Goal: Information Seeking & Learning: Learn about a topic

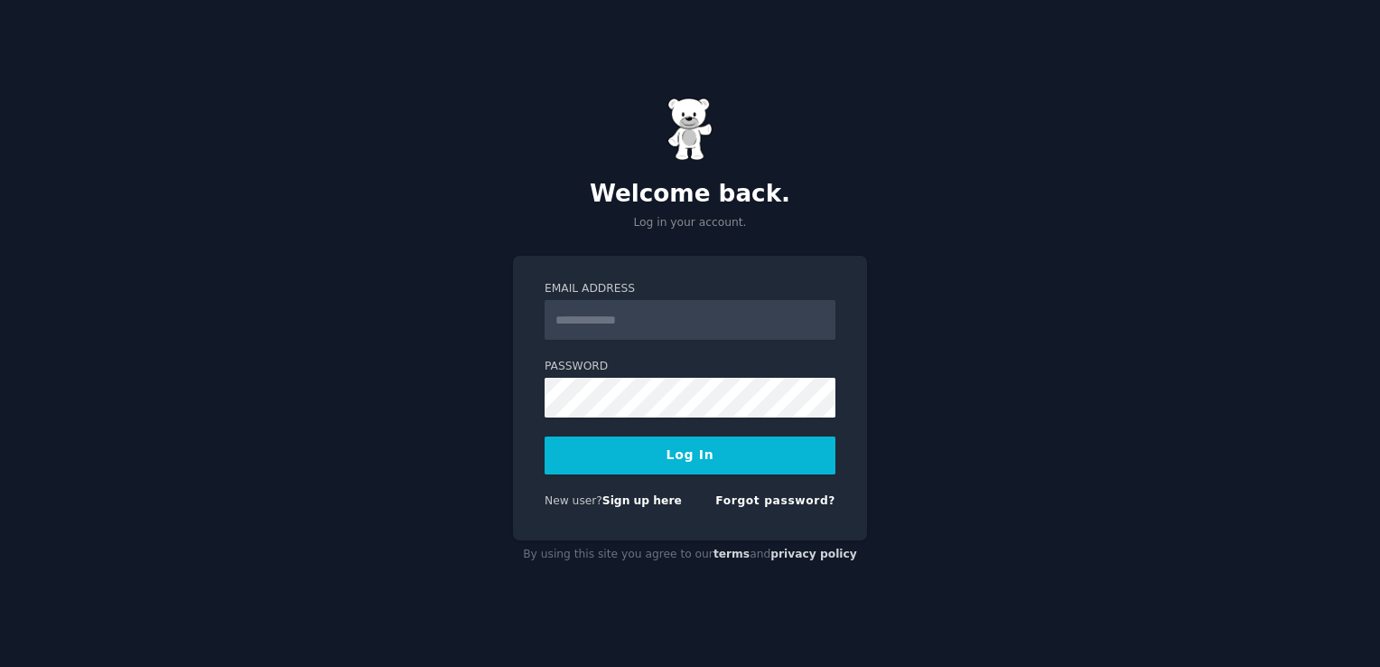
click at [646, 330] on input "Email Address" at bounding box center [690, 320] width 291 height 40
type input "**********"
click at [668, 452] on button "Log In" at bounding box center [690, 455] width 291 height 38
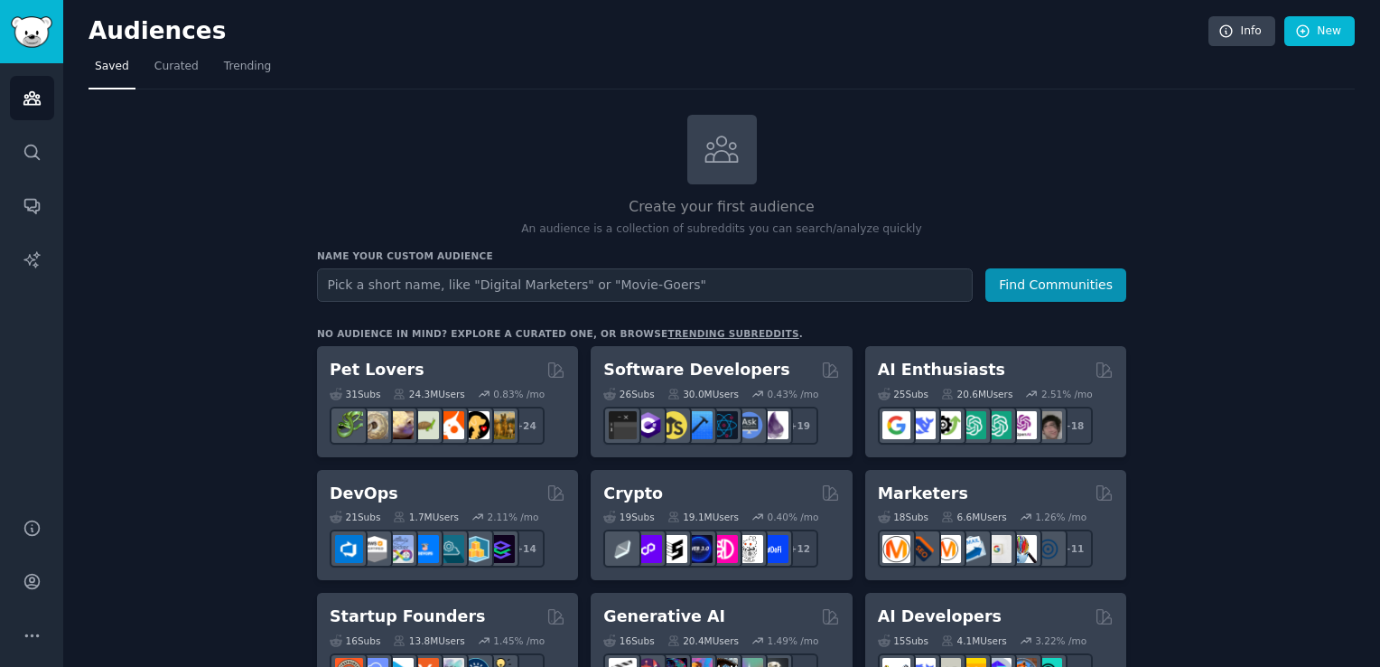
click at [490, 275] on input "text" at bounding box center [645, 284] width 656 height 33
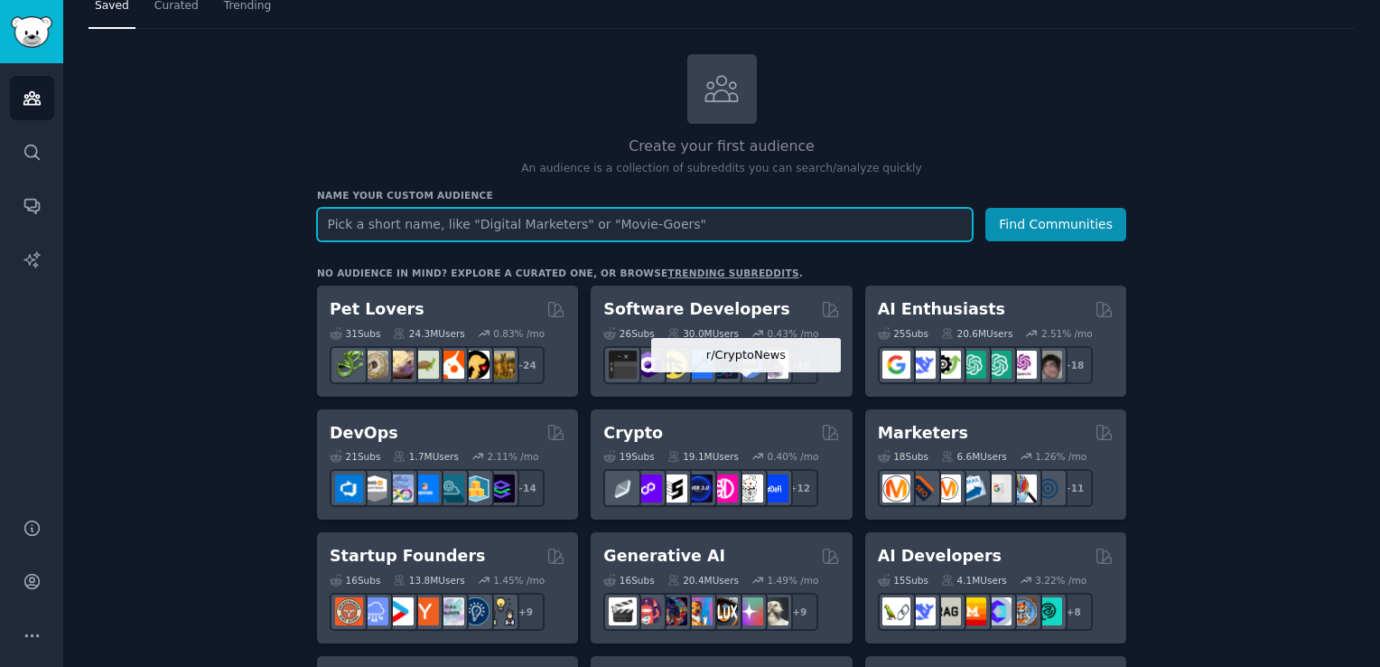
scroll to position [57, 0]
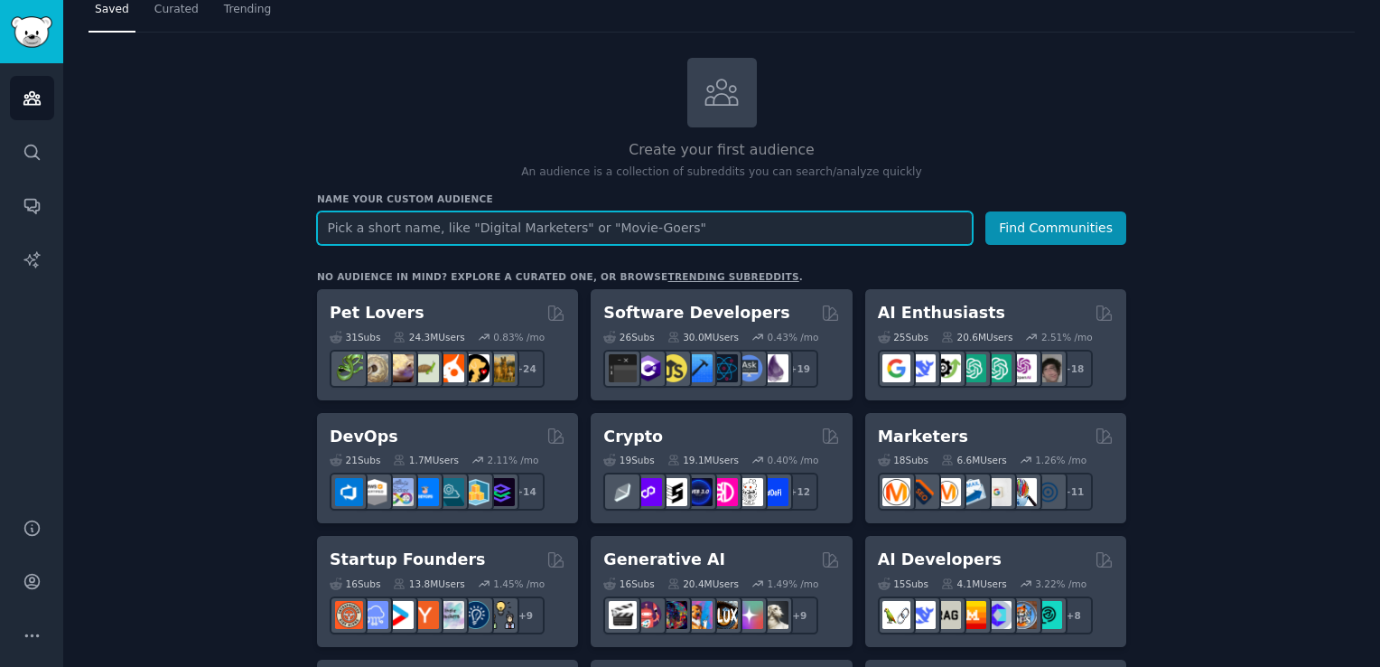
click at [583, 229] on input "text" at bounding box center [645, 227] width 656 height 33
type input "ARTIST"
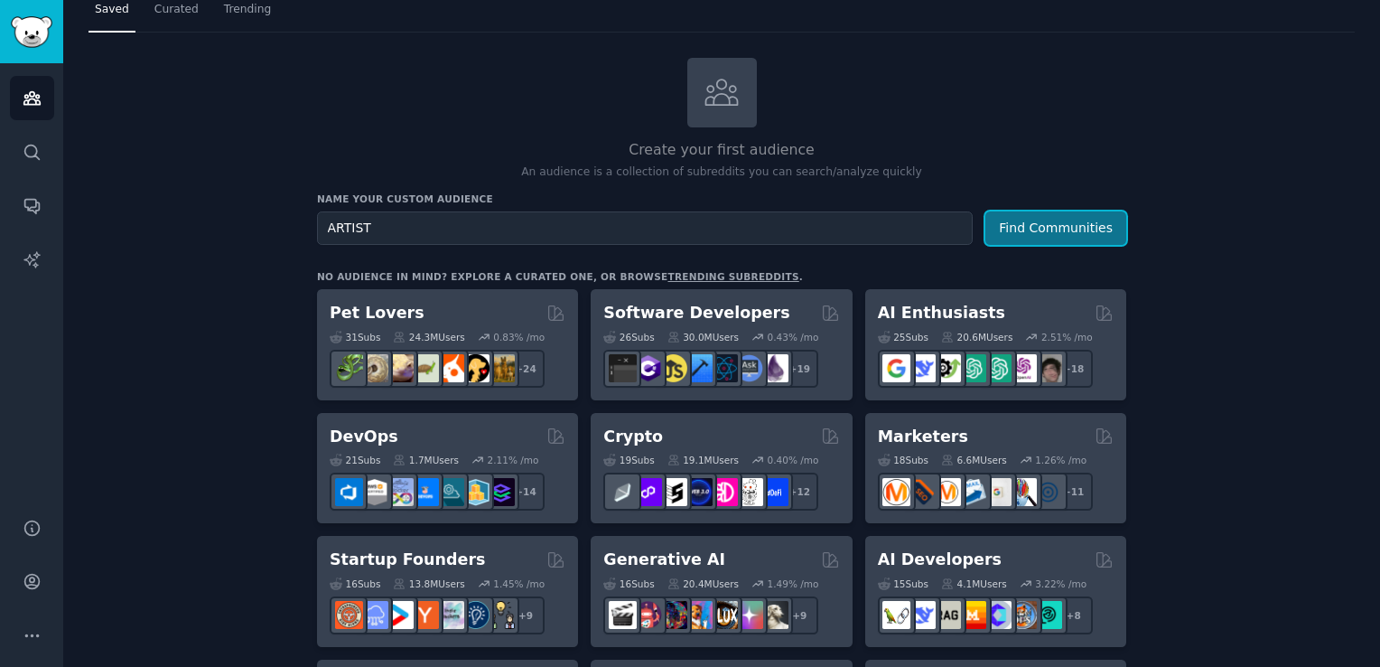
click at [1062, 229] on button "Find Communities" at bounding box center [1055, 227] width 141 height 33
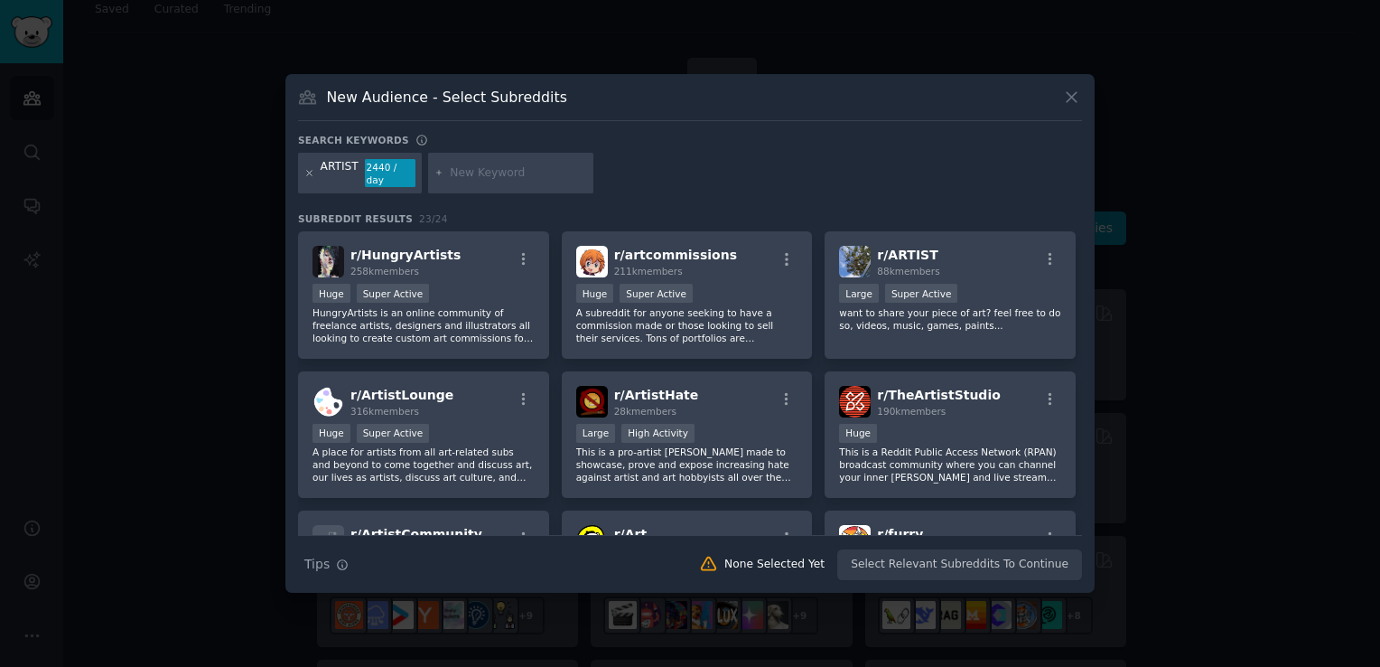
click at [312, 175] on icon at bounding box center [309, 173] width 10 height 10
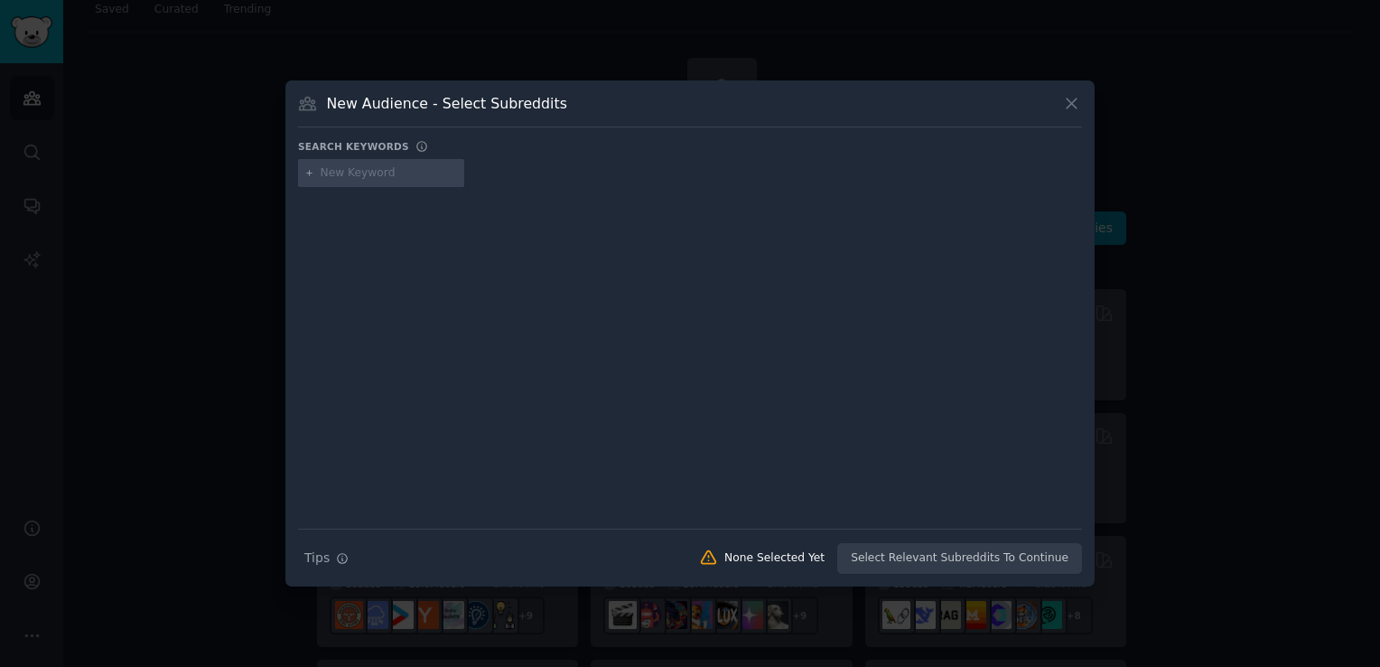
click at [387, 175] on input "text" at bounding box center [389, 173] width 137 height 16
type input "art worst advice"
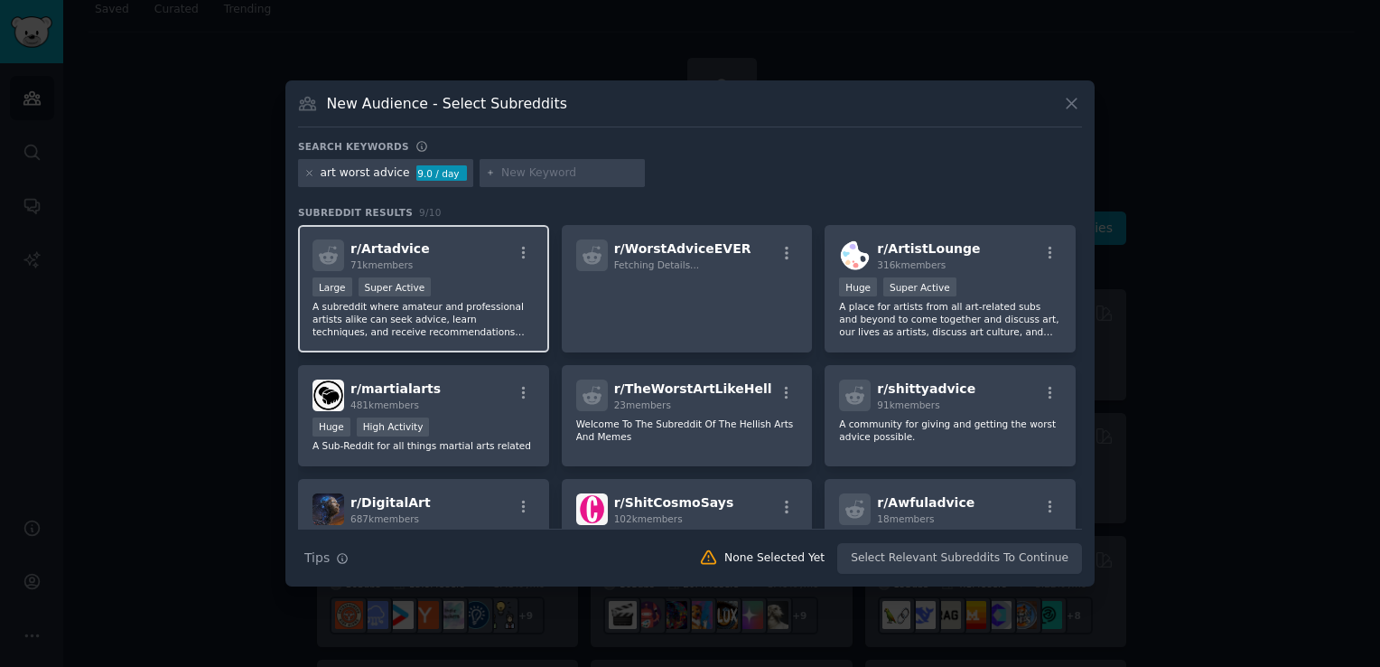
click at [405, 326] on p "A subreddit where amateur and professional artists alike can seek advice, learn…" at bounding box center [423, 319] width 222 height 38
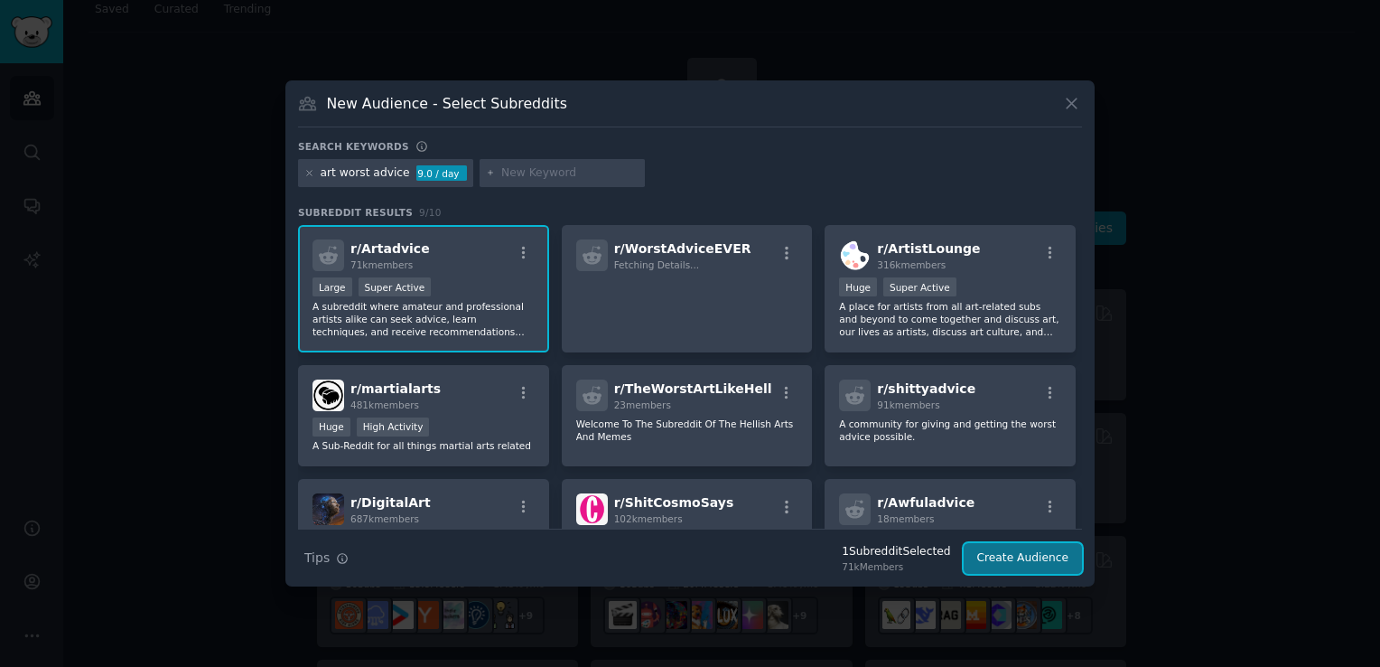
click at [1035, 569] on button "Create Audience" at bounding box center [1023, 558] width 119 height 31
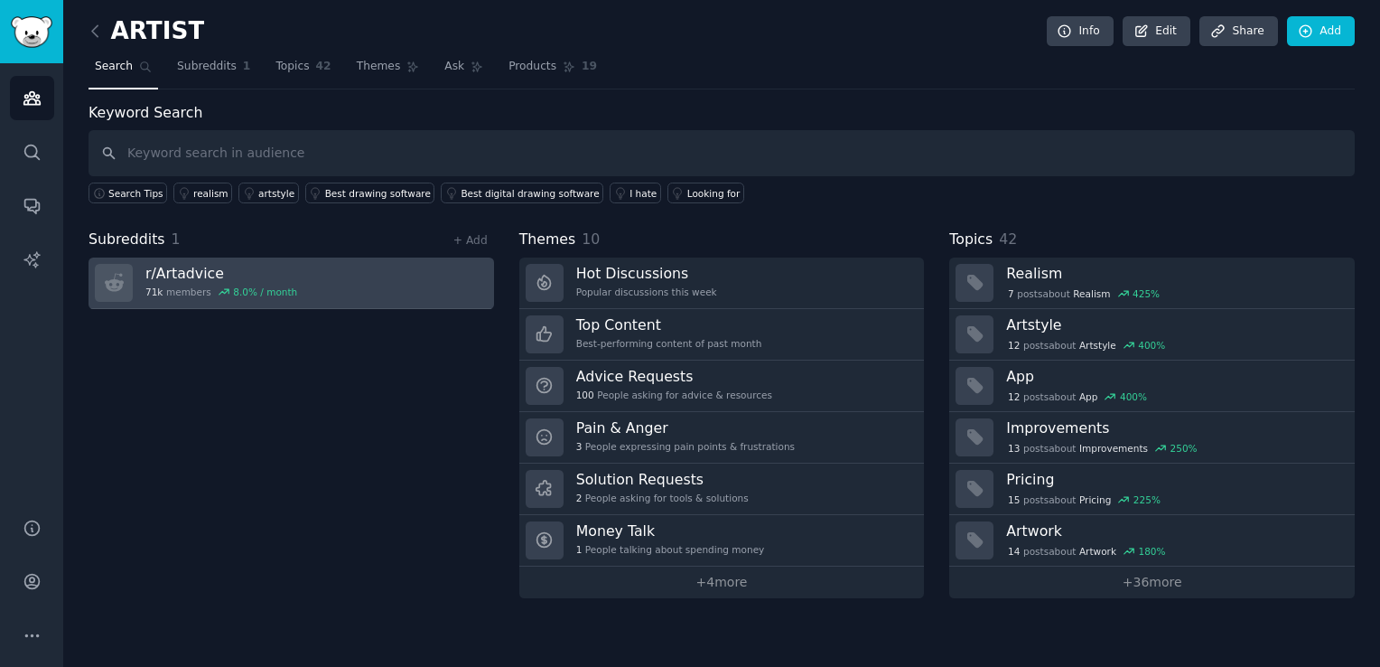
click at [181, 292] on div "71k members 8.0 % / month" at bounding box center [221, 291] width 152 height 13
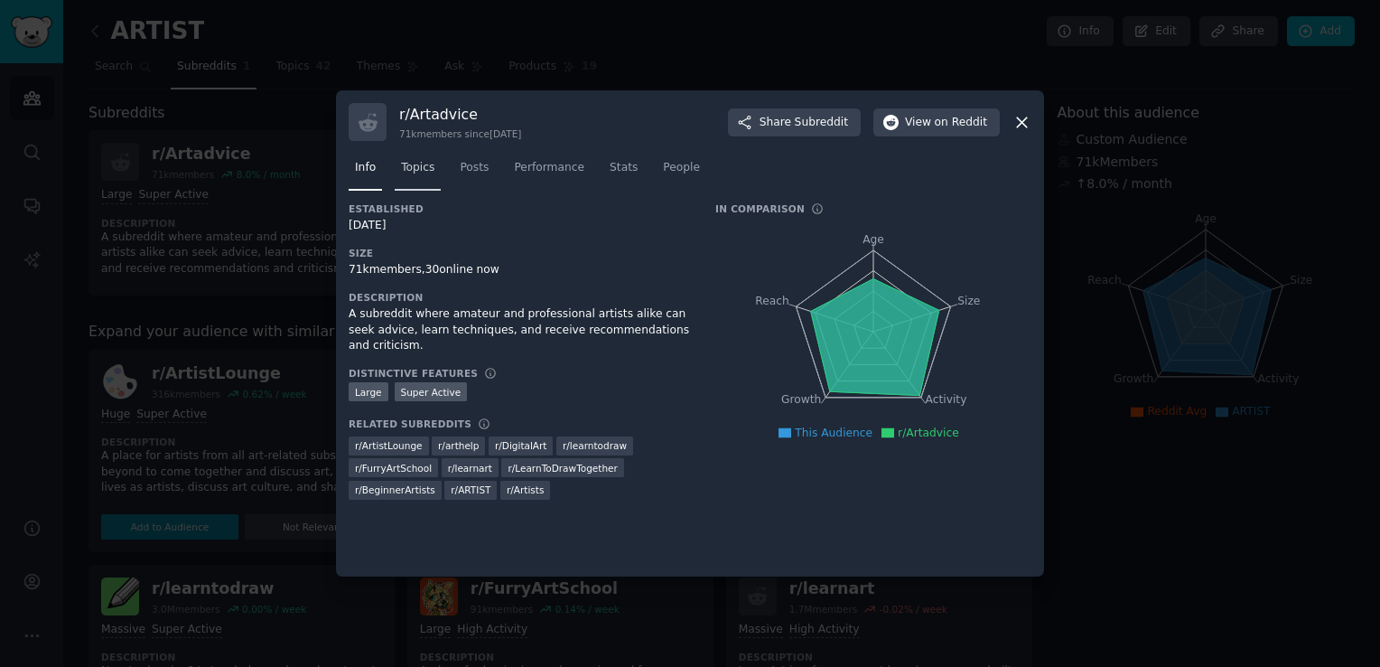
click at [406, 169] on span "Topics" at bounding box center [417, 168] width 33 height 16
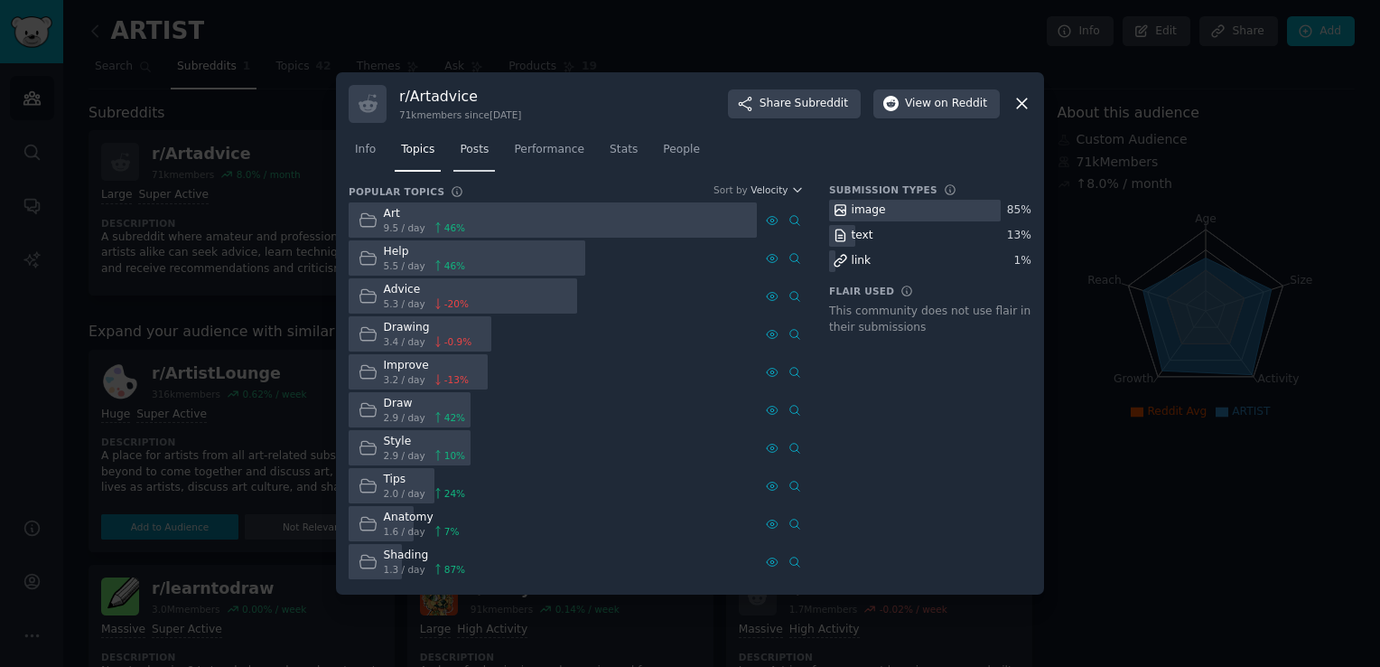
click at [484, 142] on link "Posts" at bounding box center [474, 153] width 42 height 37
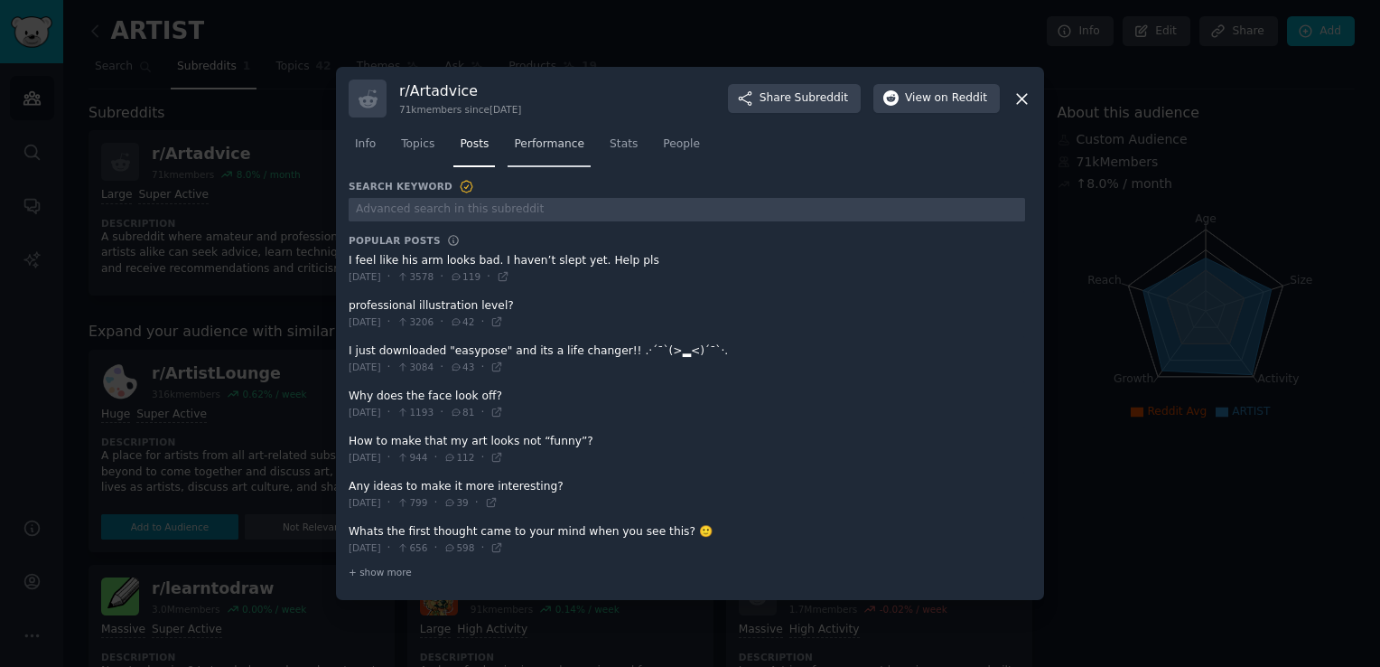
click at [509, 161] on link "Performance" at bounding box center [549, 148] width 83 height 37
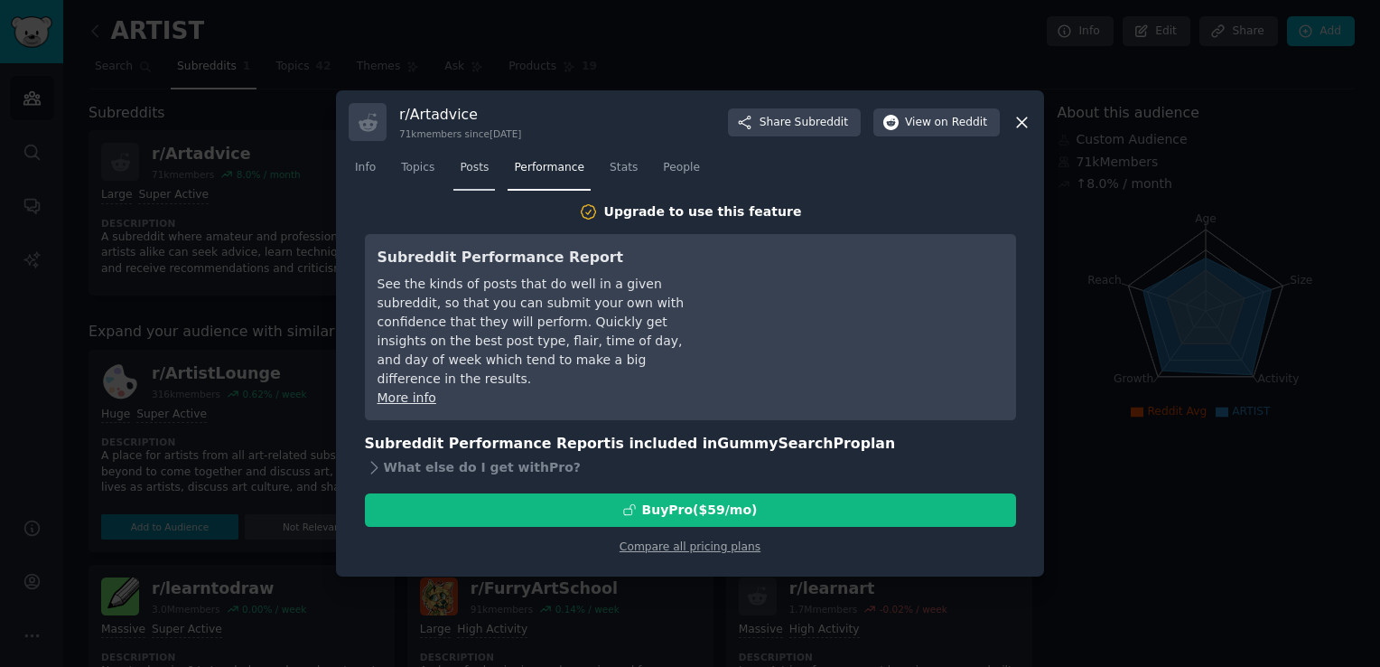
click at [469, 168] on span "Posts" at bounding box center [474, 168] width 29 height 16
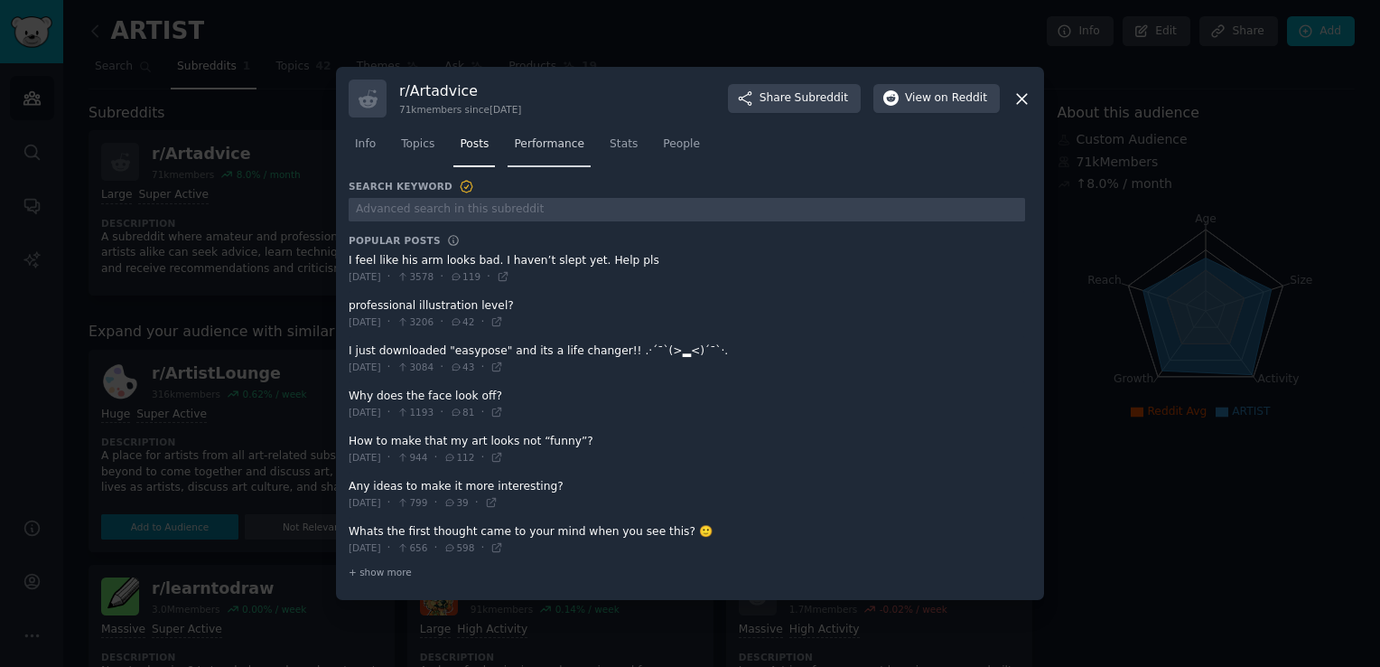
click at [554, 144] on span "Performance" at bounding box center [549, 144] width 70 height 16
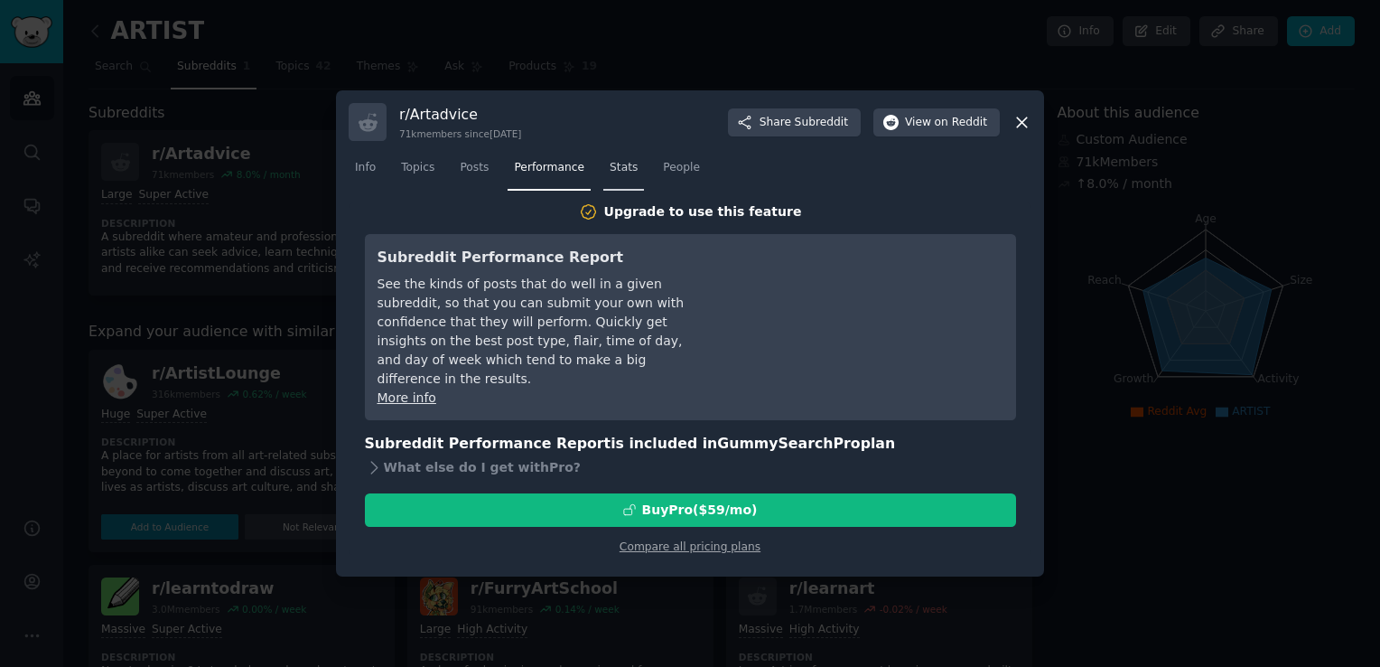
click at [614, 158] on link "Stats" at bounding box center [623, 172] width 41 height 37
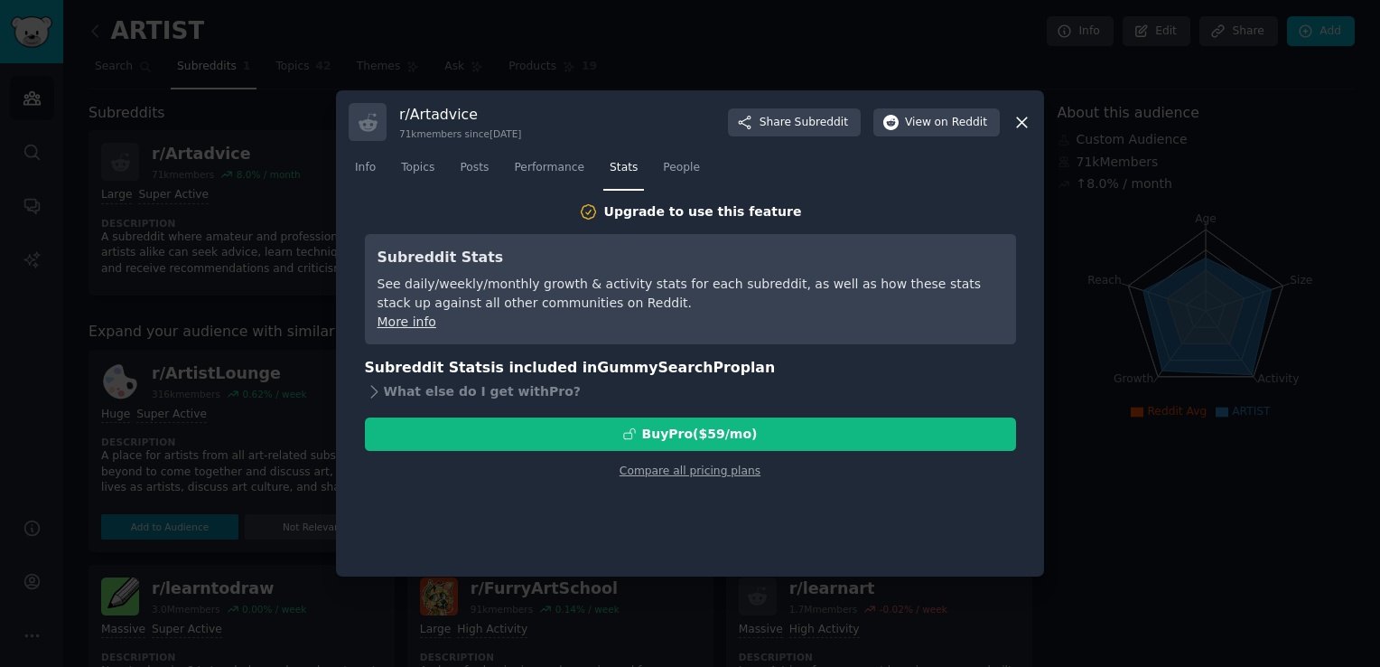
click at [657, 163] on link "People" at bounding box center [682, 172] width 50 height 37
click at [346, 166] on div "r/ Artadvice 71k members since [DATE] Share Subreddit View on Reddit Info Topic…" at bounding box center [690, 333] width 708 height 486
click at [368, 172] on span "Info" at bounding box center [365, 168] width 21 height 16
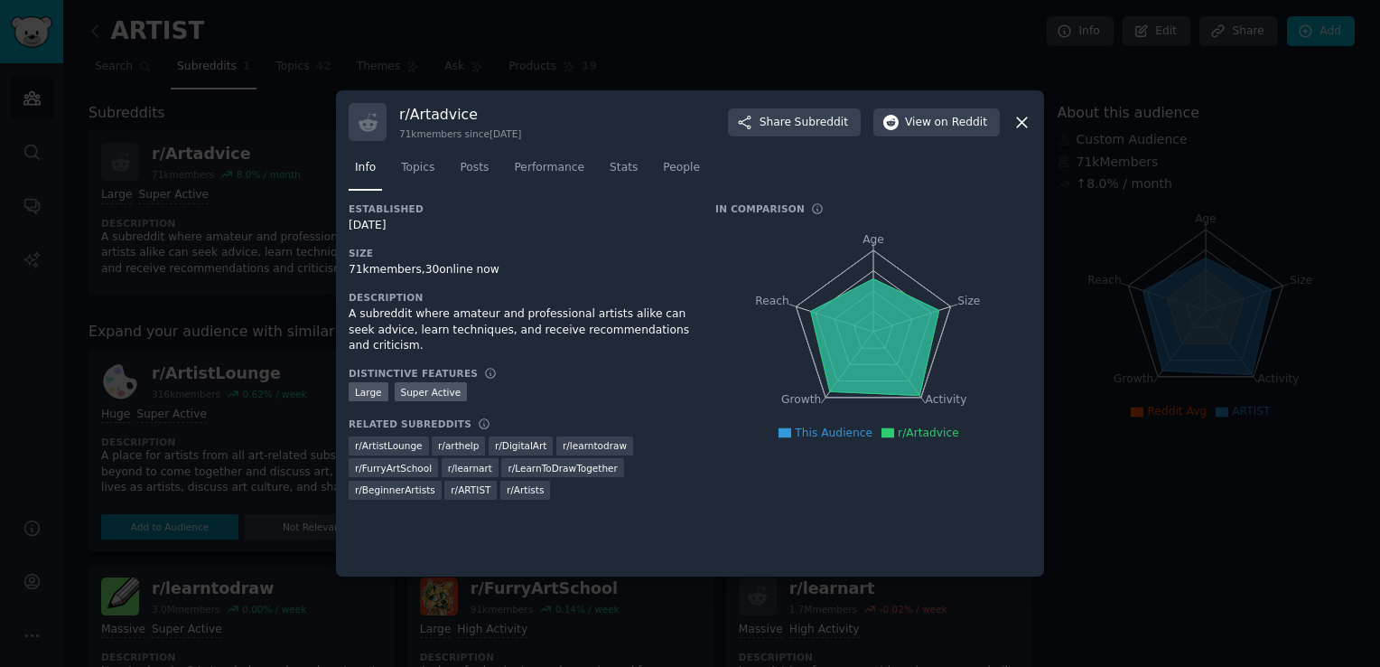
click at [1020, 122] on icon at bounding box center [1021, 122] width 19 height 19
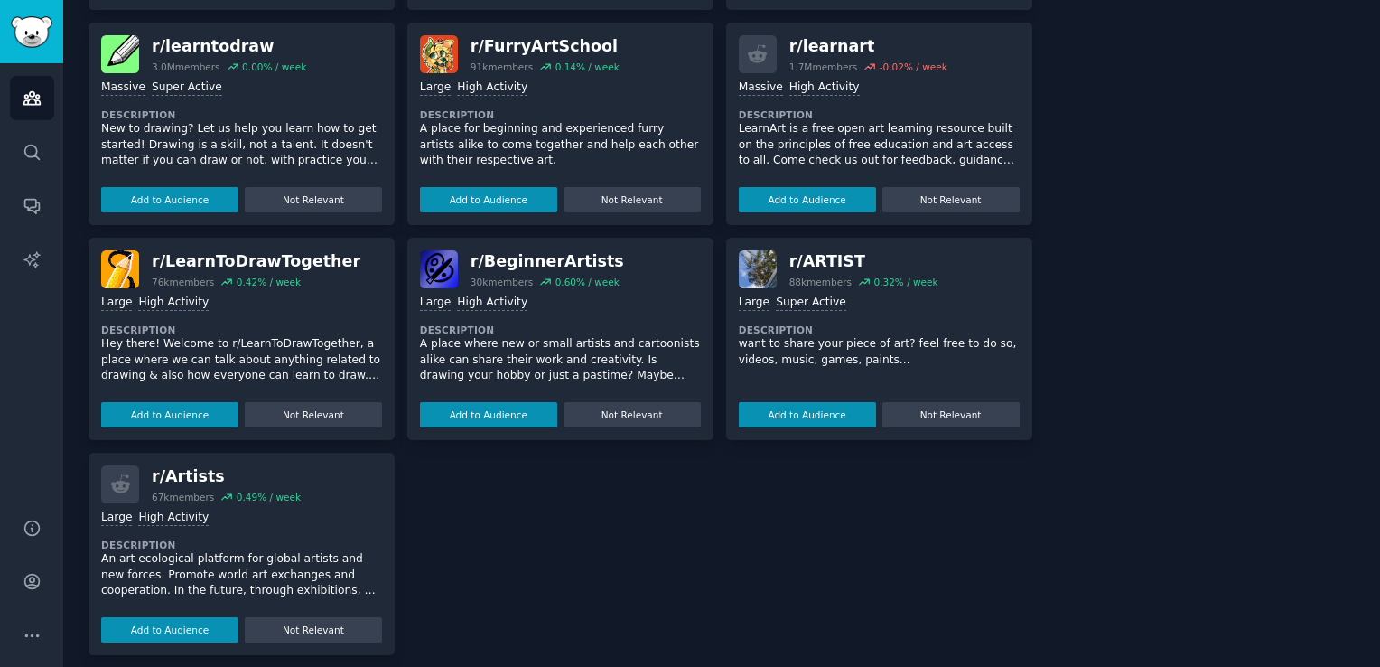
scroll to position [542, 0]
drag, startPoint x: 545, startPoint y: 278, endPoint x: 621, endPoint y: 283, distance: 76.9
click at [621, 283] on div "r/ BeginnerArtists 30k members 0.60 % / week" at bounding box center [560, 269] width 281 height 38
click at [350, 585] on p "An art ecological platform for global artists and new forces. Promote world art…" at bounding box center [241, 575] width 281 height 48
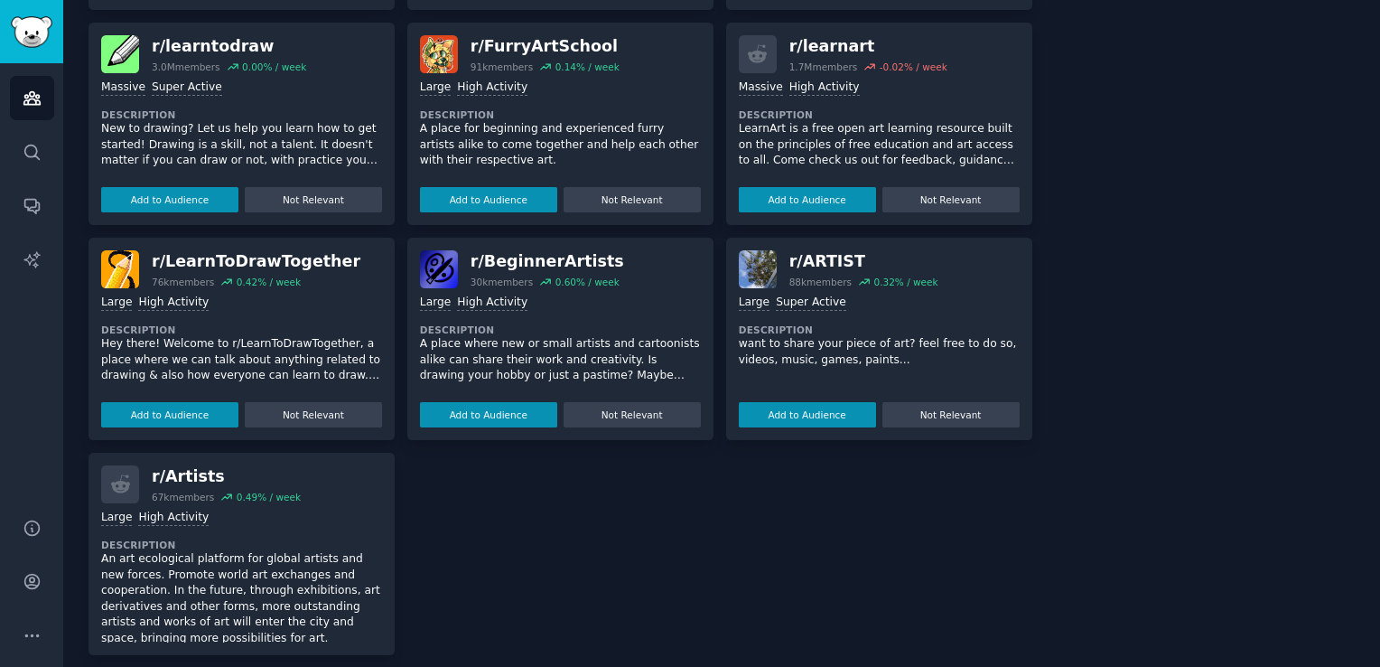
scroll to position [253, 0]
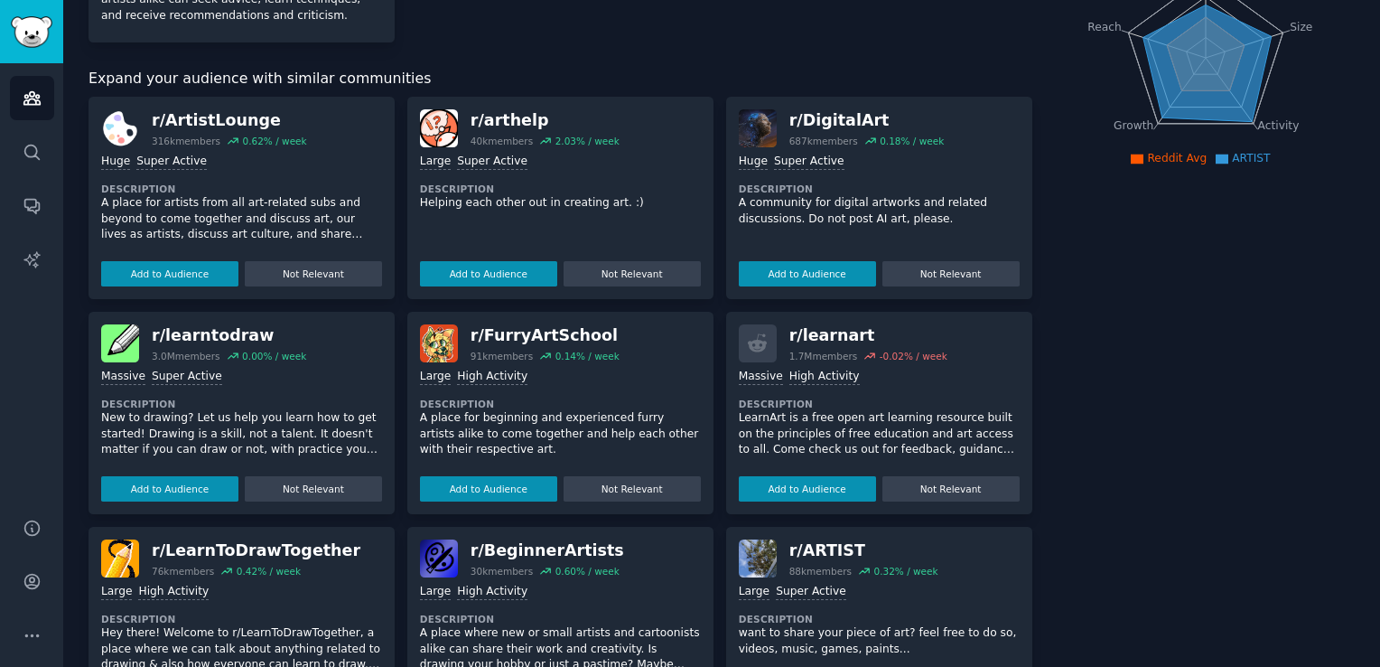
click at [220, 374] on div "Massive Super Active" at bounding box center [241, 376] width 281 height 17
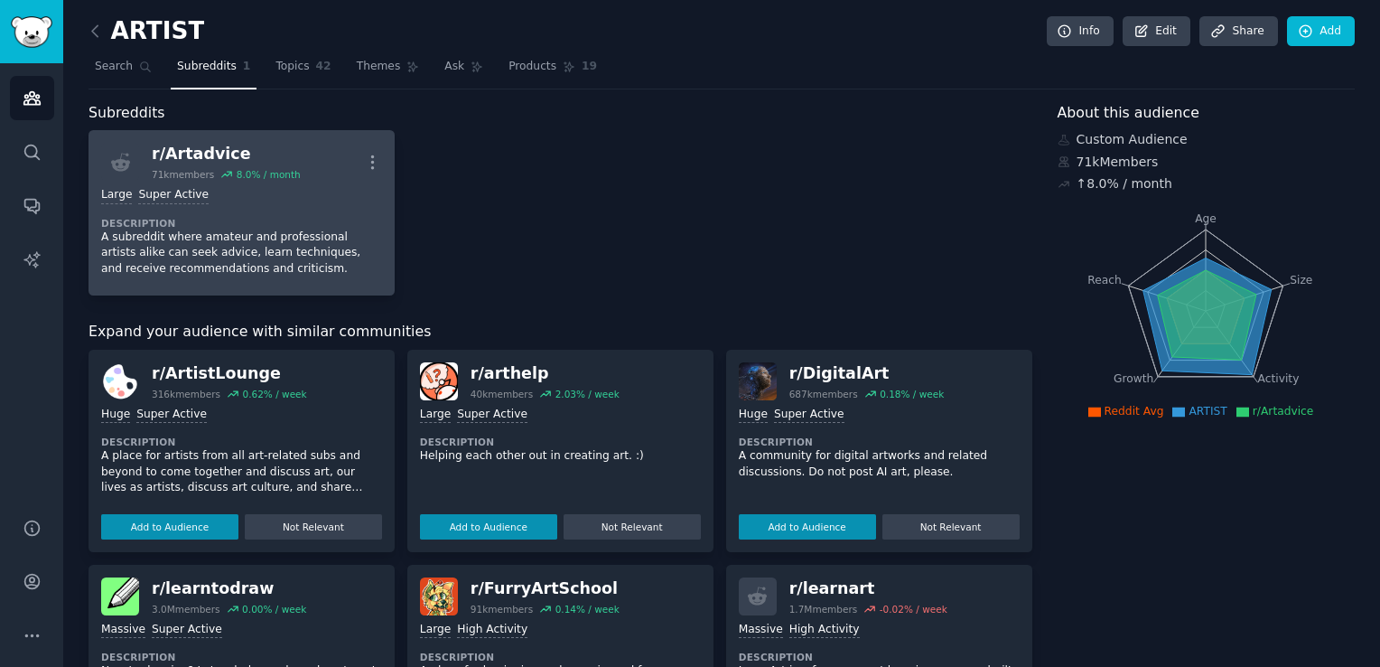
click at [172, 175] on div "71k members" at bounding box center [183, 174] width 62 height 13
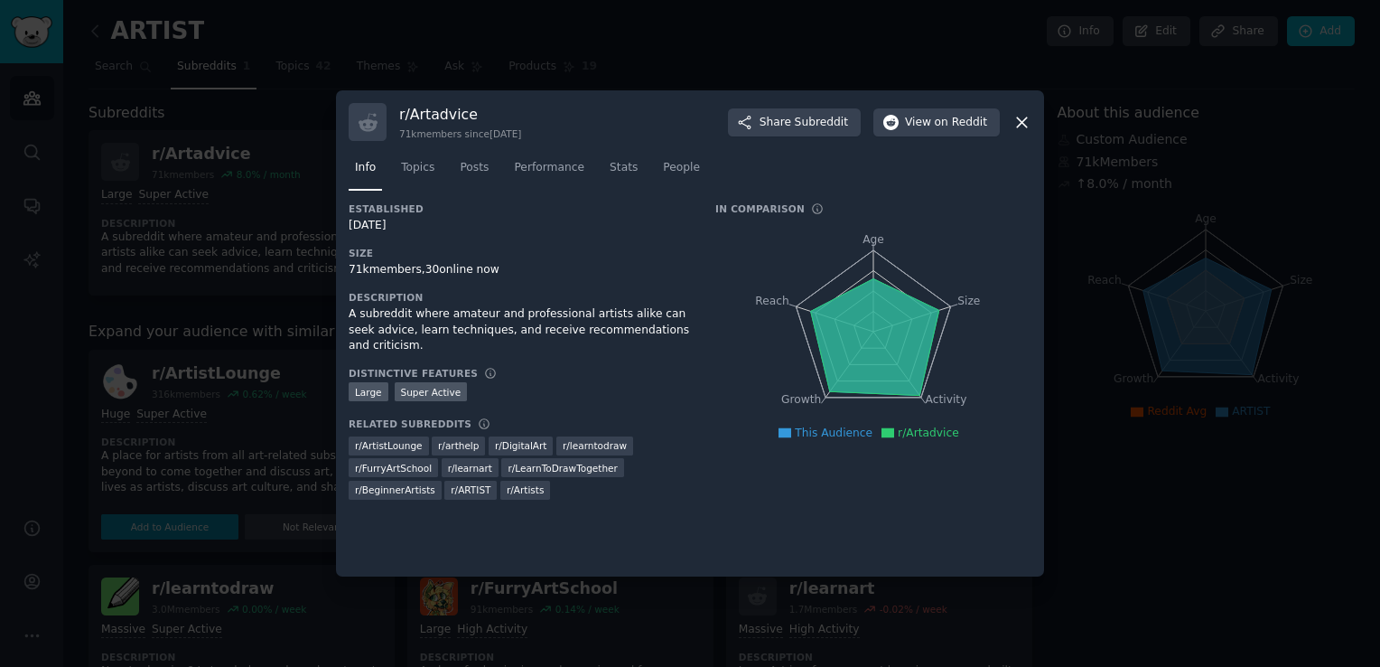
click at [960, 106] on div "r/ Artadvice 71k members since [DATE] Share Subreddit View on Reddit" at bounding box center [690, 122] width 683 height 38
click at [939, 129] on span "on Reddit" at bounding box center [961, 123] width 52 height 16
click at [1017, 122] on icon at bounding box center [1021, 122] width 19 height 19
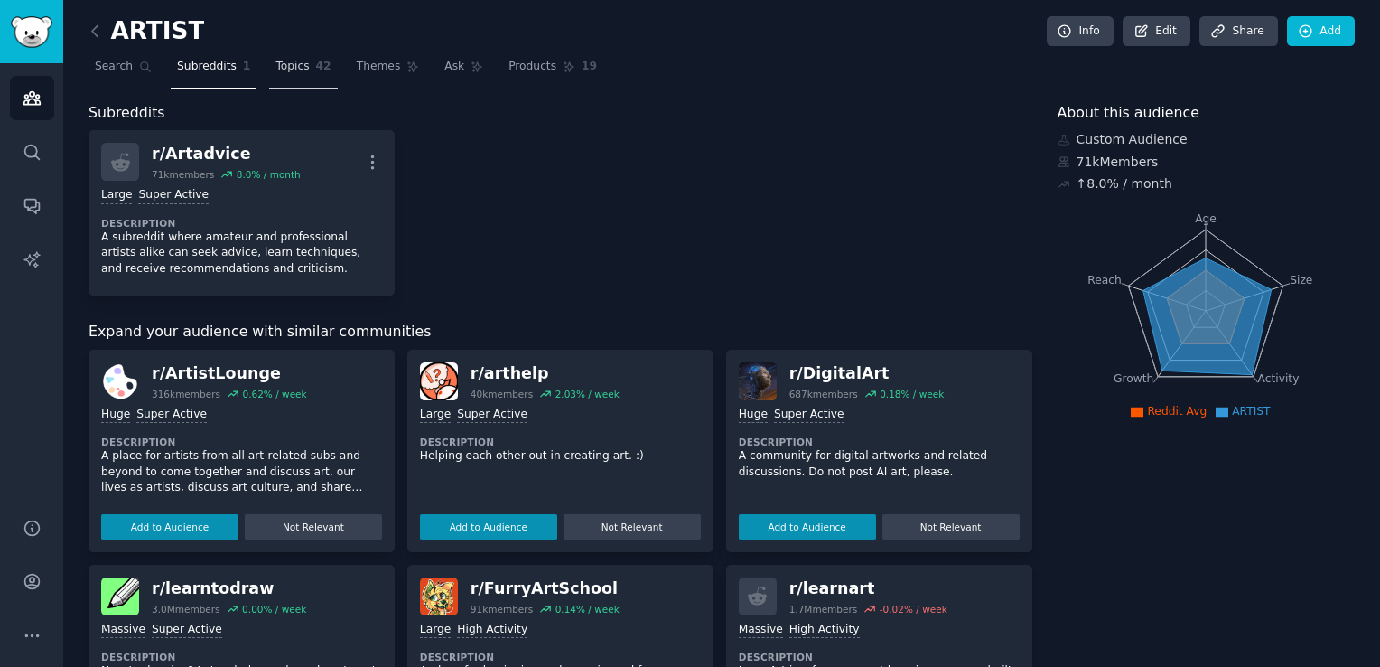
click at [292, 62] on span "Topics" at bounding box center [291, 67] width 33 height 16
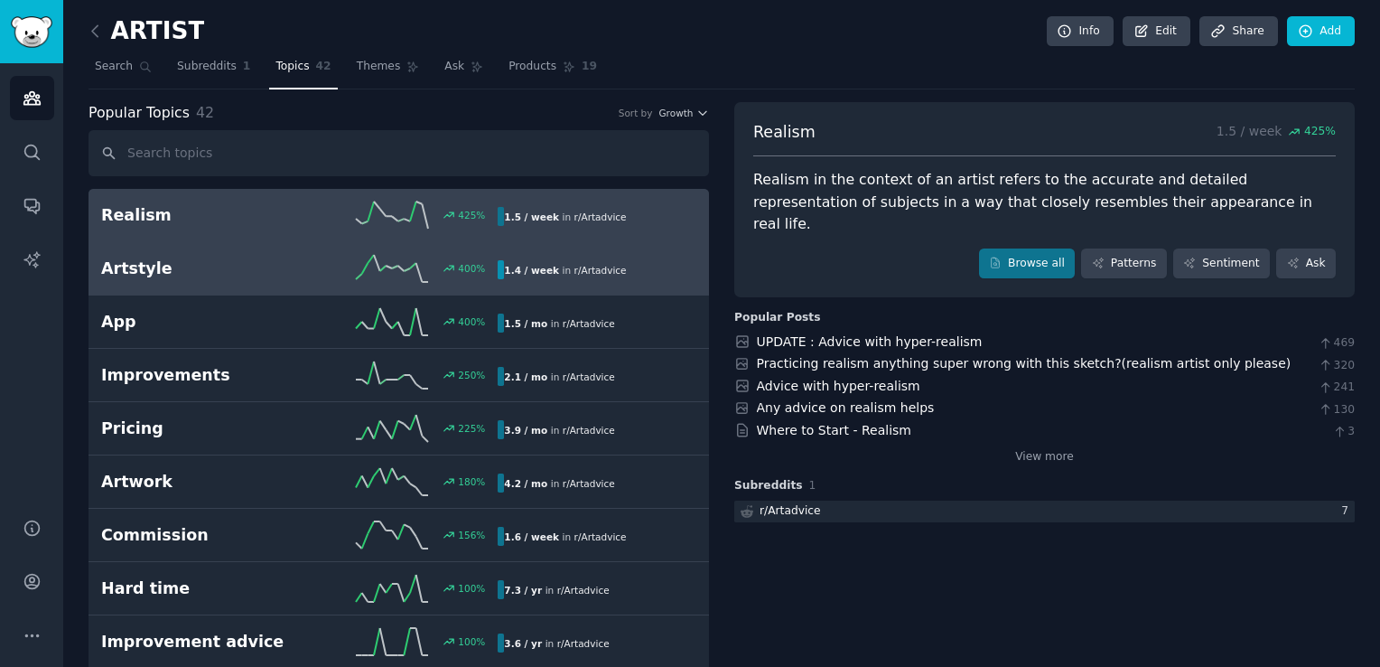
click at [319, 247] on link "Artstyle 400 % 1.4 / week in r/ Artadvice" at bounding box center [399, 268] width 620 height 53
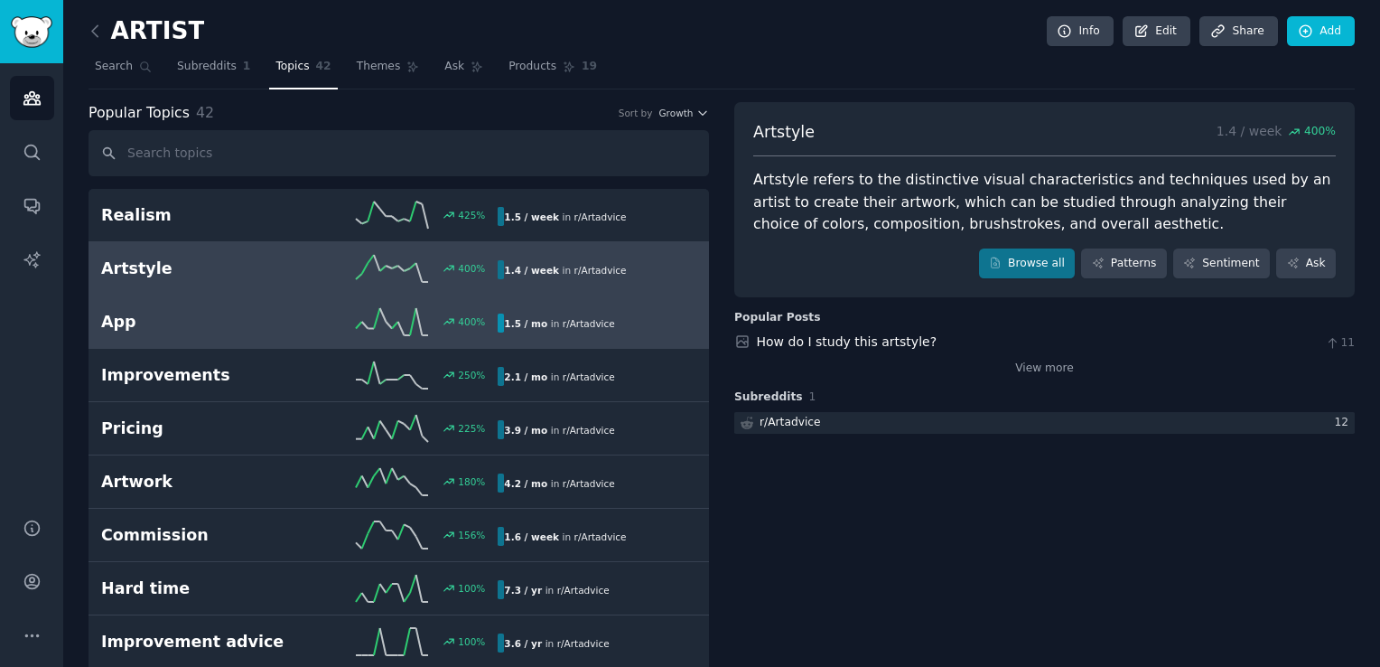
click at [306, 310] on div "400 %" at bounding box center [399, 321] width 199 height 27
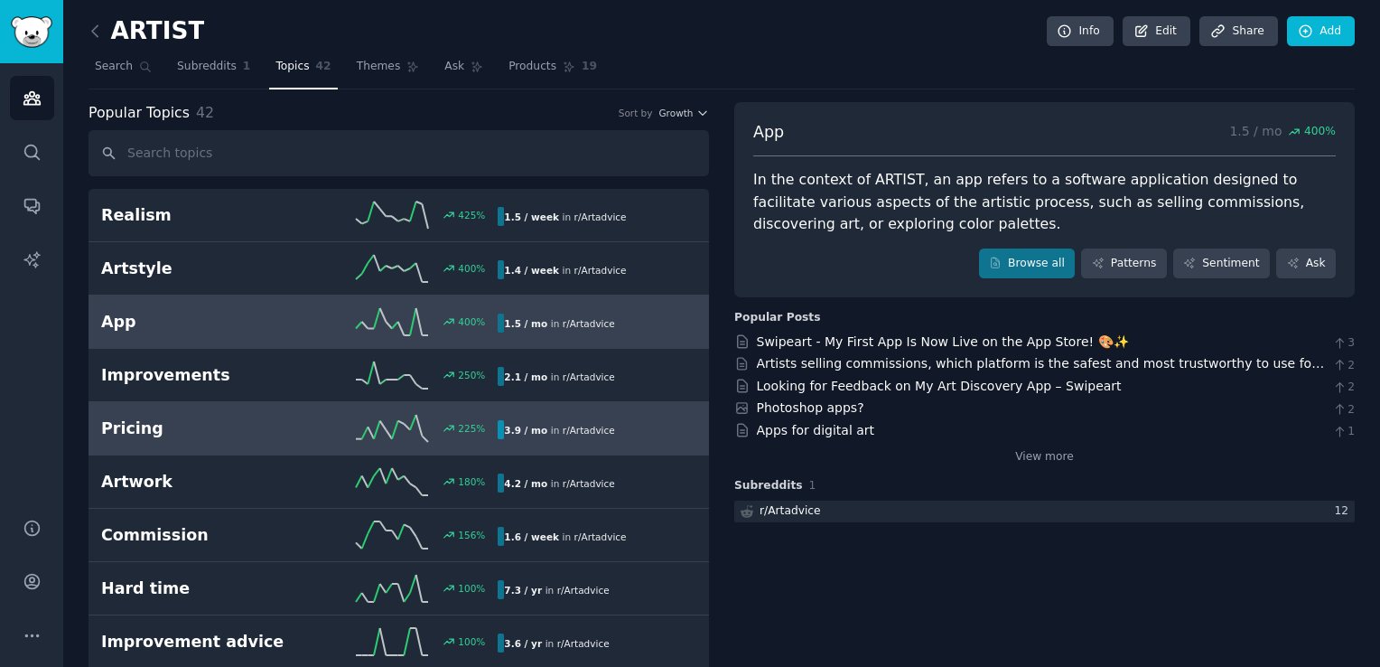
click at [280, 436] on h2 "Pricing" at bounding box center [200, 428] width 199 height 23
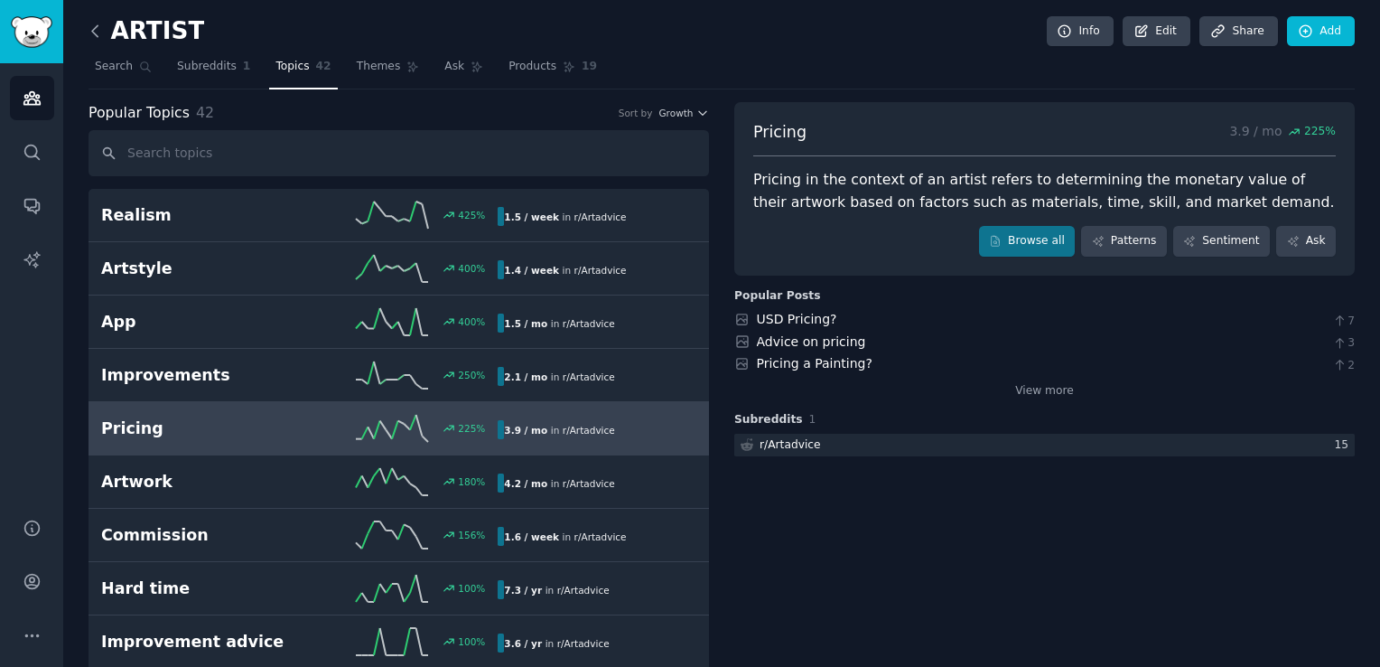
click at [97, 33] on icon at bounding box center [95, 31] width 19 height 19
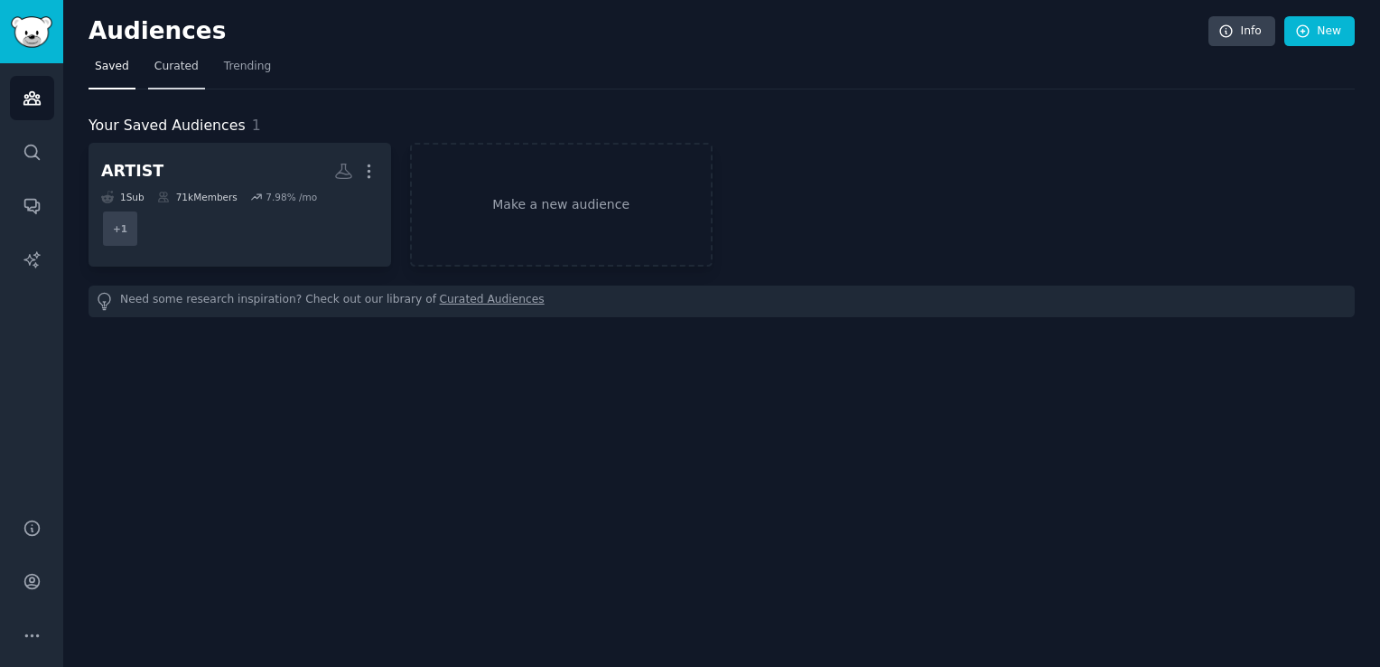
click at [168, 63] on span "Curated" at bounding box center [176, 67] width 44 height 16
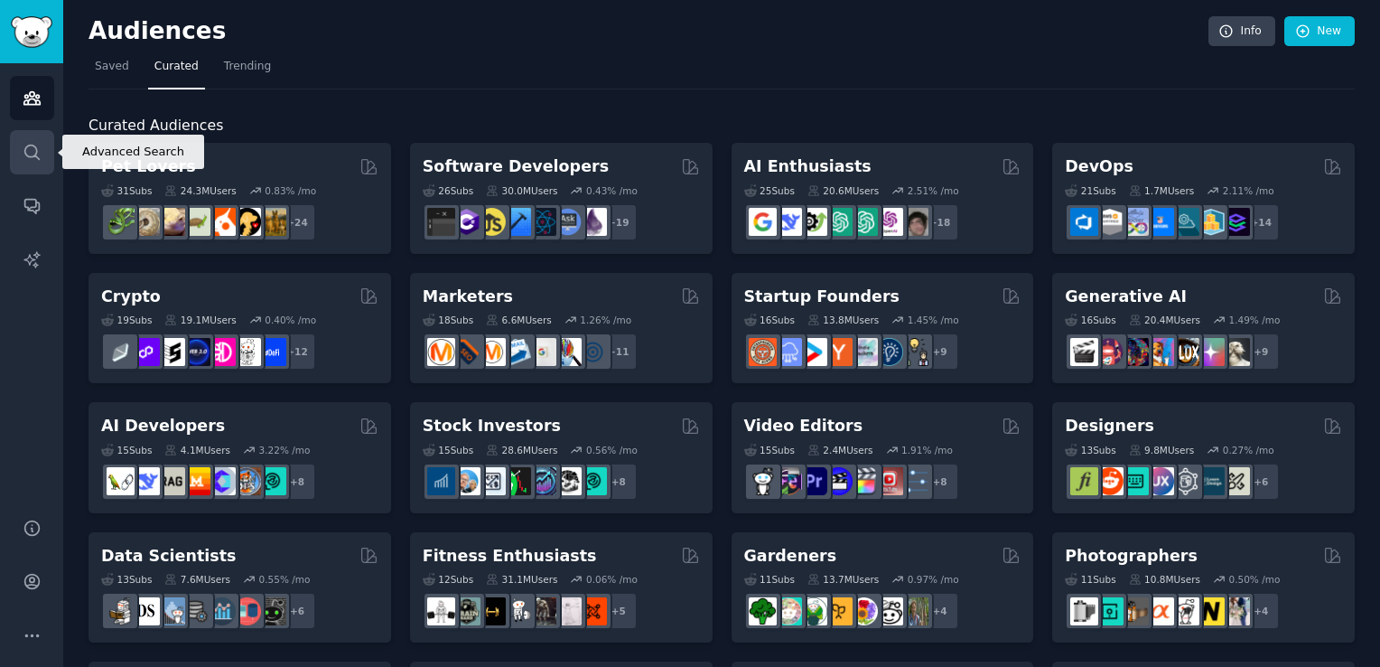
drag, startPoint x: 30, startPoint y: 97, endPoint x: 22, endPoint y: 158, distance: 61.9
click at [23, 158] on icon "Sidebar" at bounding box center [32, 152] width 19 height 19
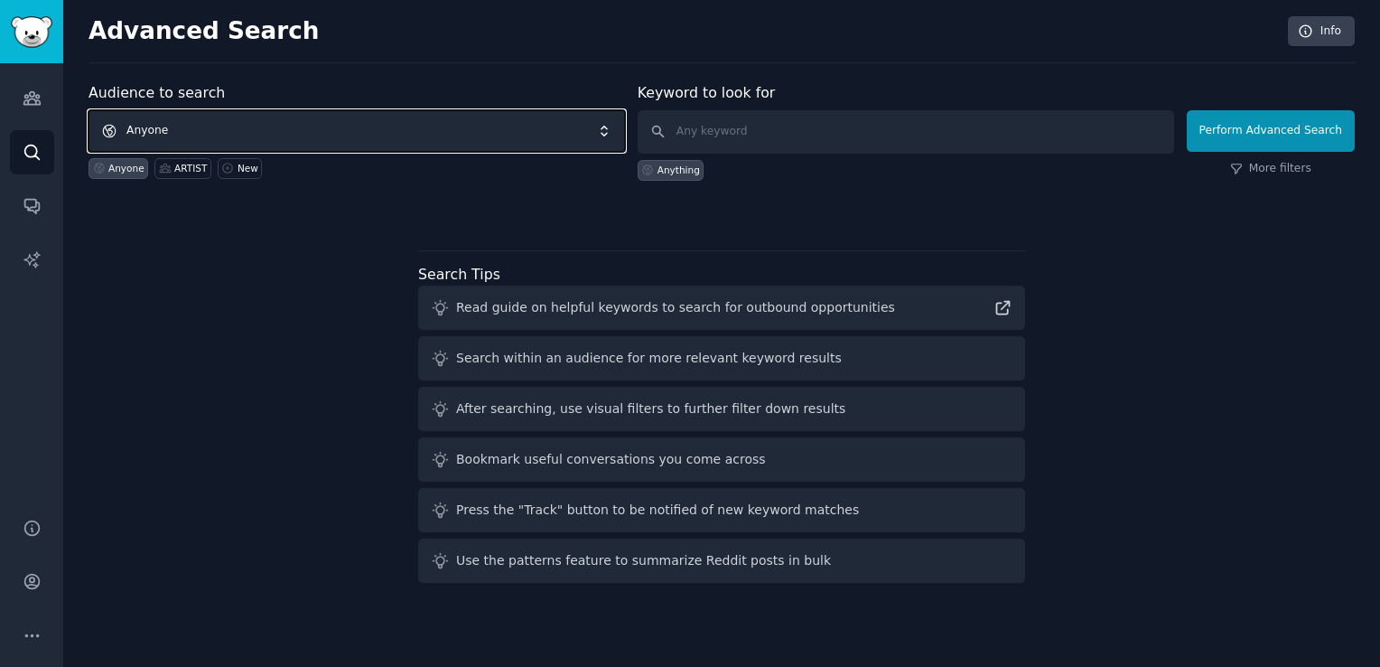
click at [191, 132] on span "Anyone" at bounding box center [357, 131] width 536 height 42
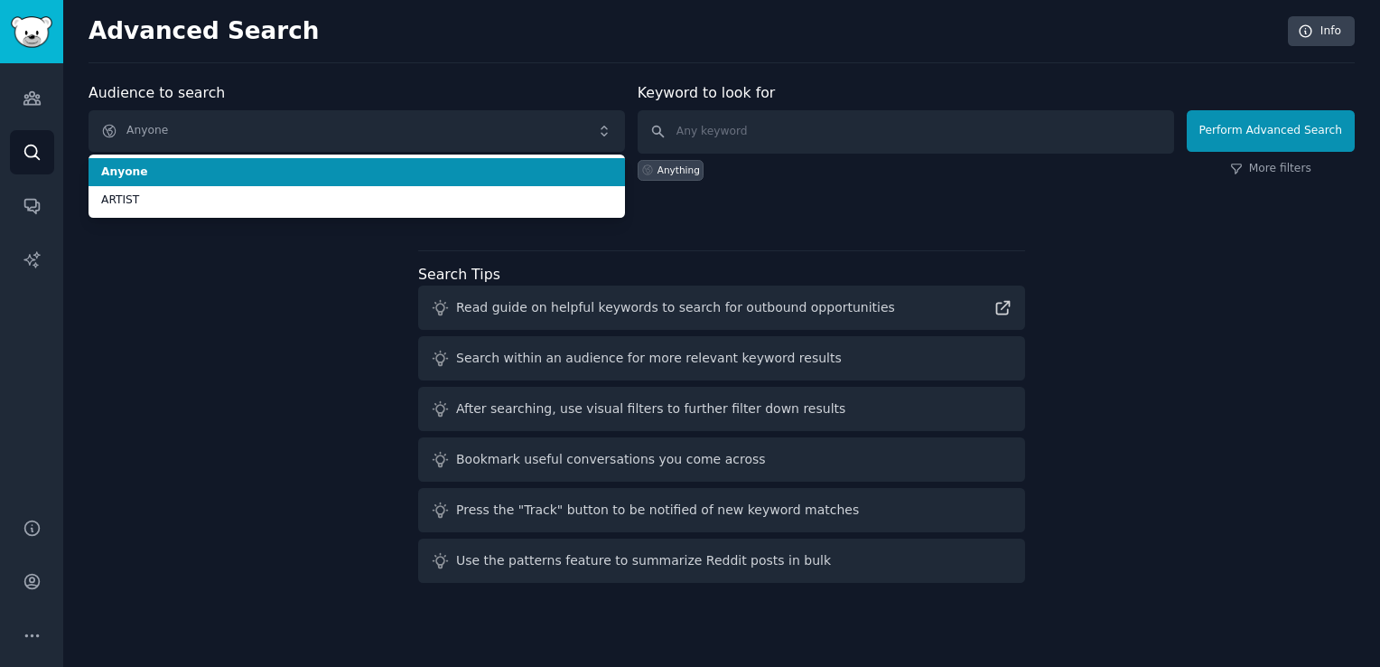
click at [314, 175] on span "Anyone" at bounding box center [356, 172] width 511 height 16
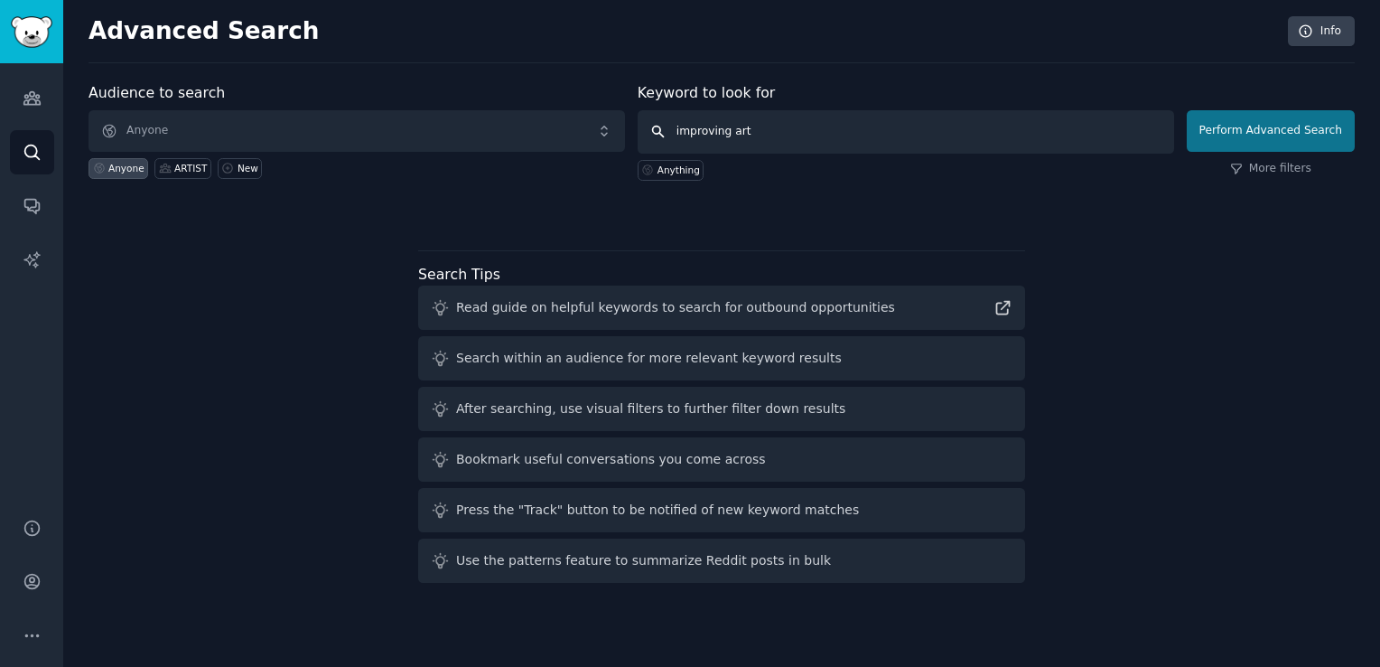
type input "improving art"
click at [1270, 137] on button "Perform Advanced Search" at bounding box center [1271, 131] width 168 height 42
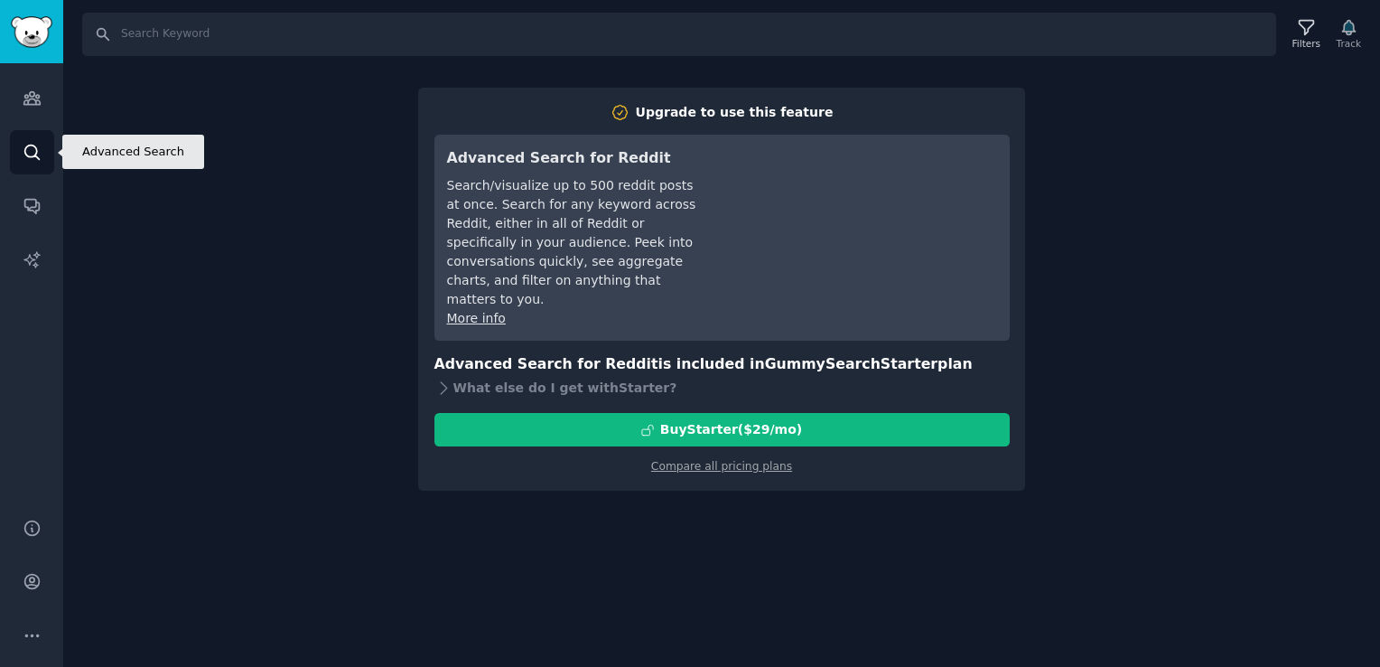
click at [16, 143] on link "Search" at bounding box center [32, 152] width 44 height 44
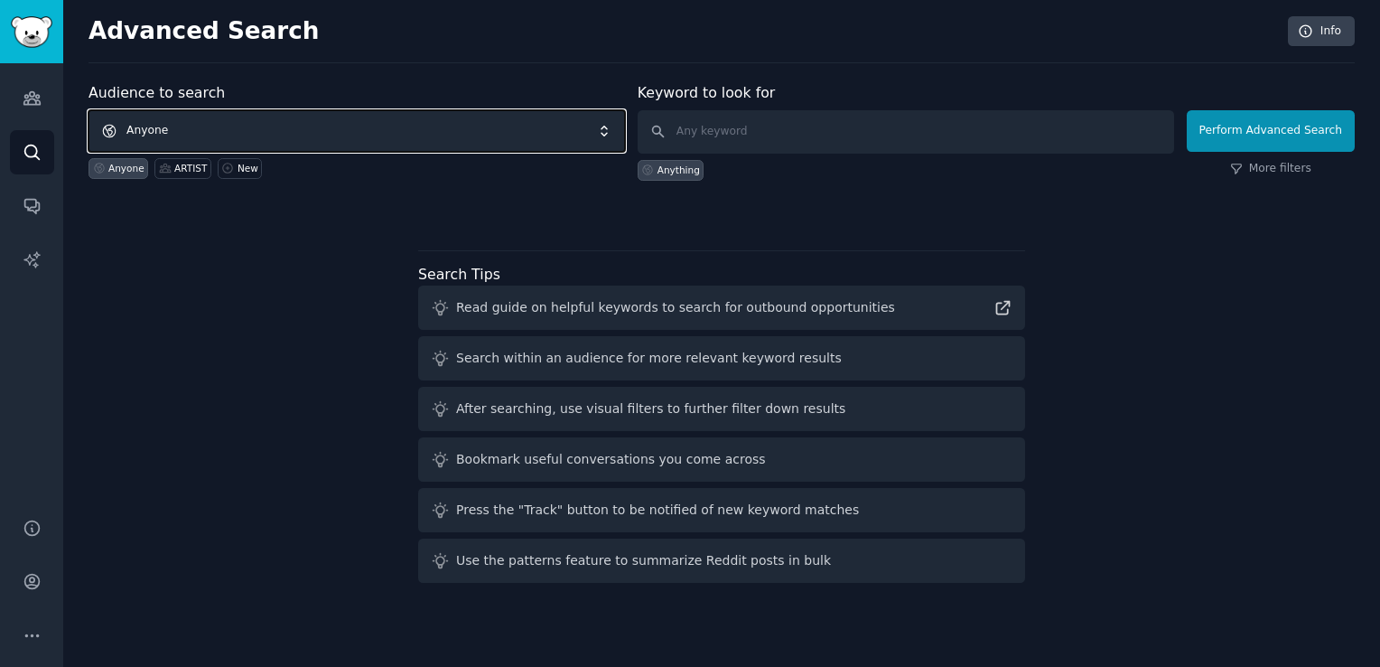
click at [156, 114] on span "Anyone" at bounding box center [357, 131] width 536 height 42
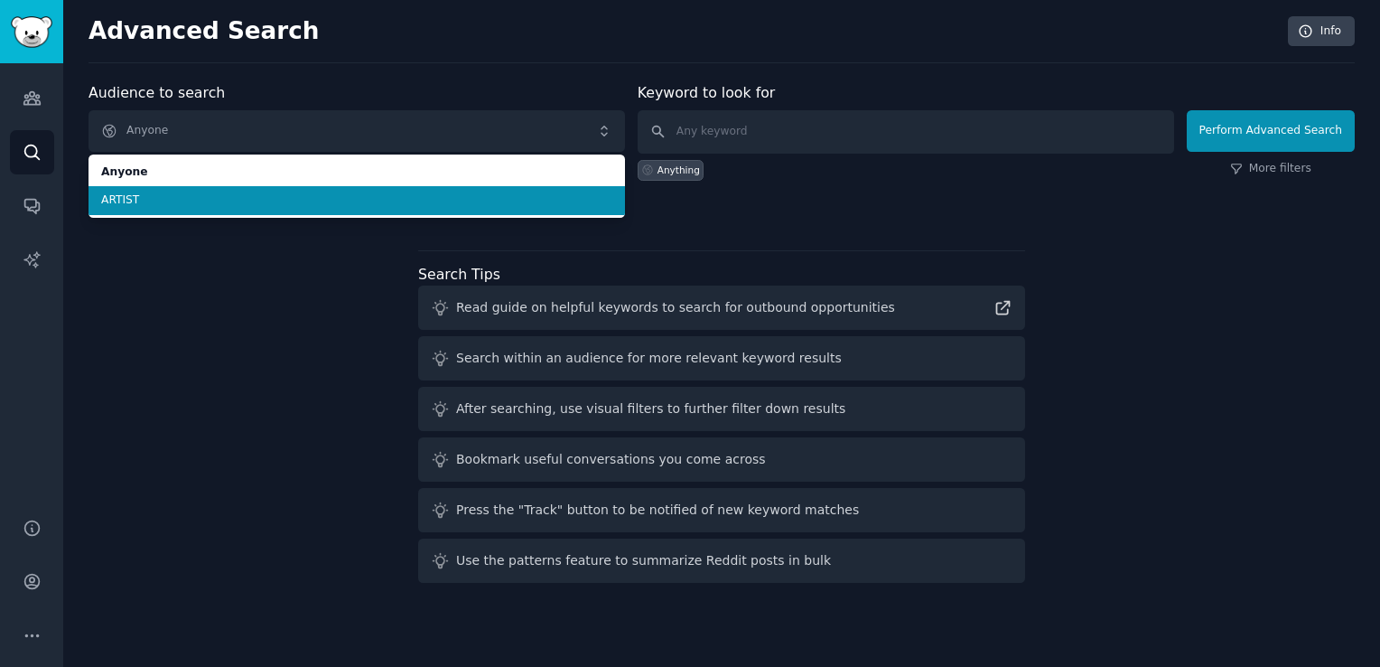
click at [137, 197] on span "ARTIST" at bounding box center [356, 200] width 511 height 16
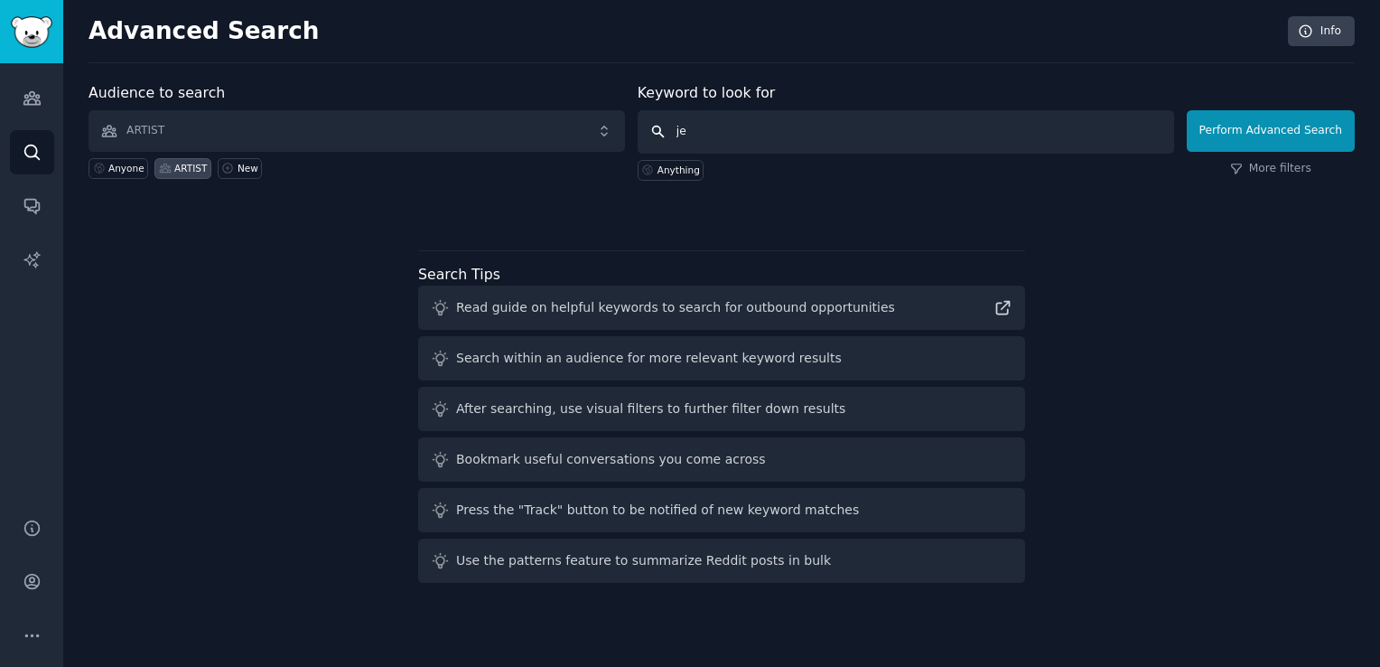
type input "j"
type input "improving"
click at [1249, 122] on button "Perform Advanced Search" at bounding box center [1271, 131] width 168 height 42
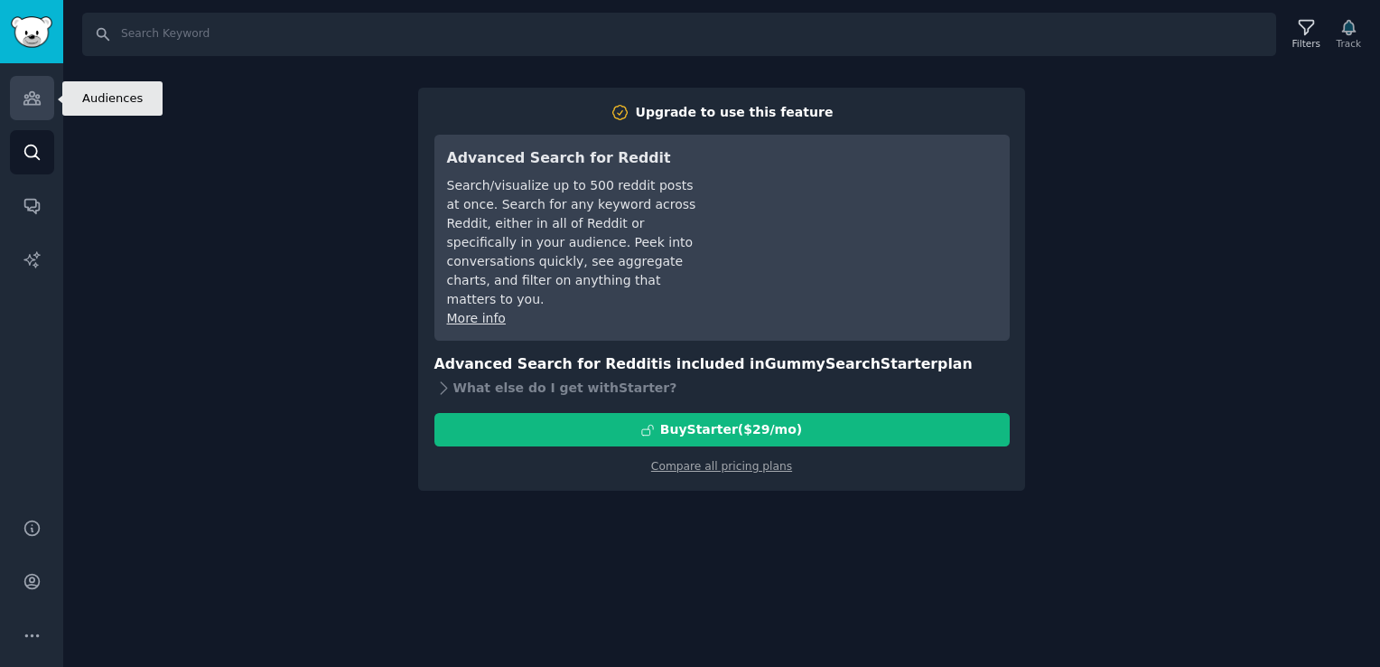
click at [32, 92] on icon "Sidebar" at bounding box center [32, 98] width 19 height 19
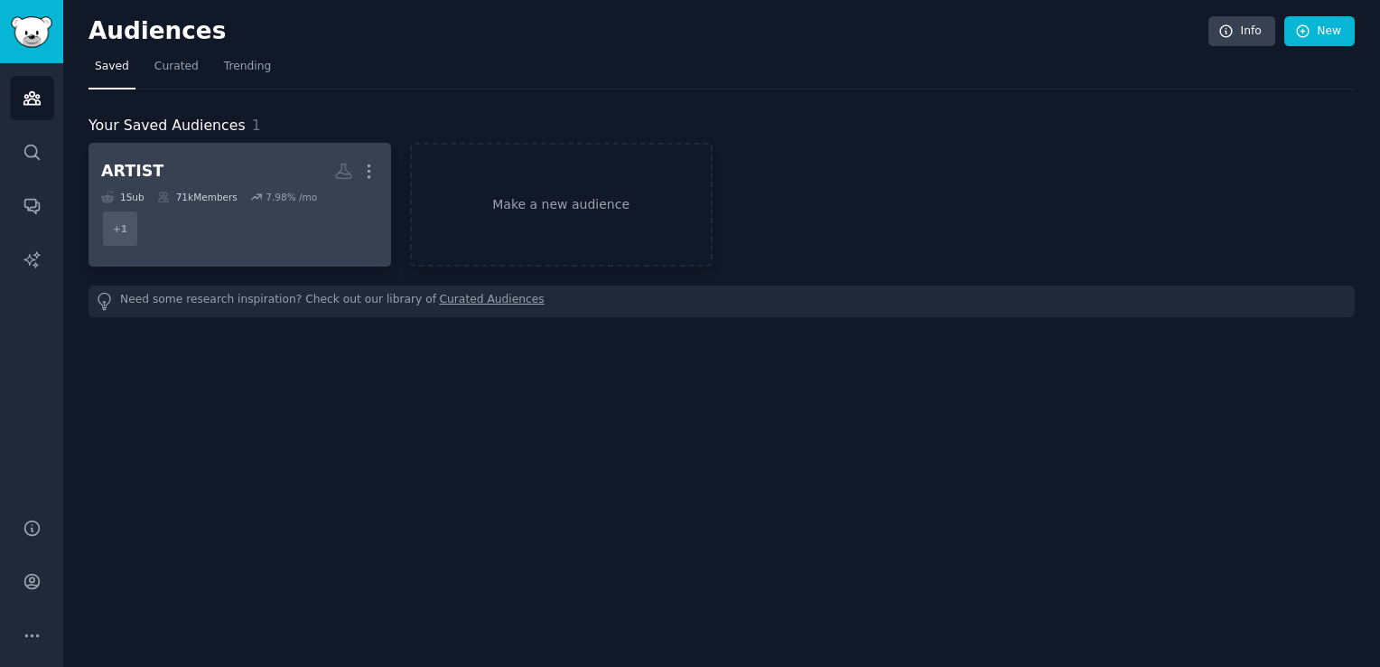
click at [156, 185] on h2 "ARTIST More" at bounding box center [239, 171] width 277 height 32
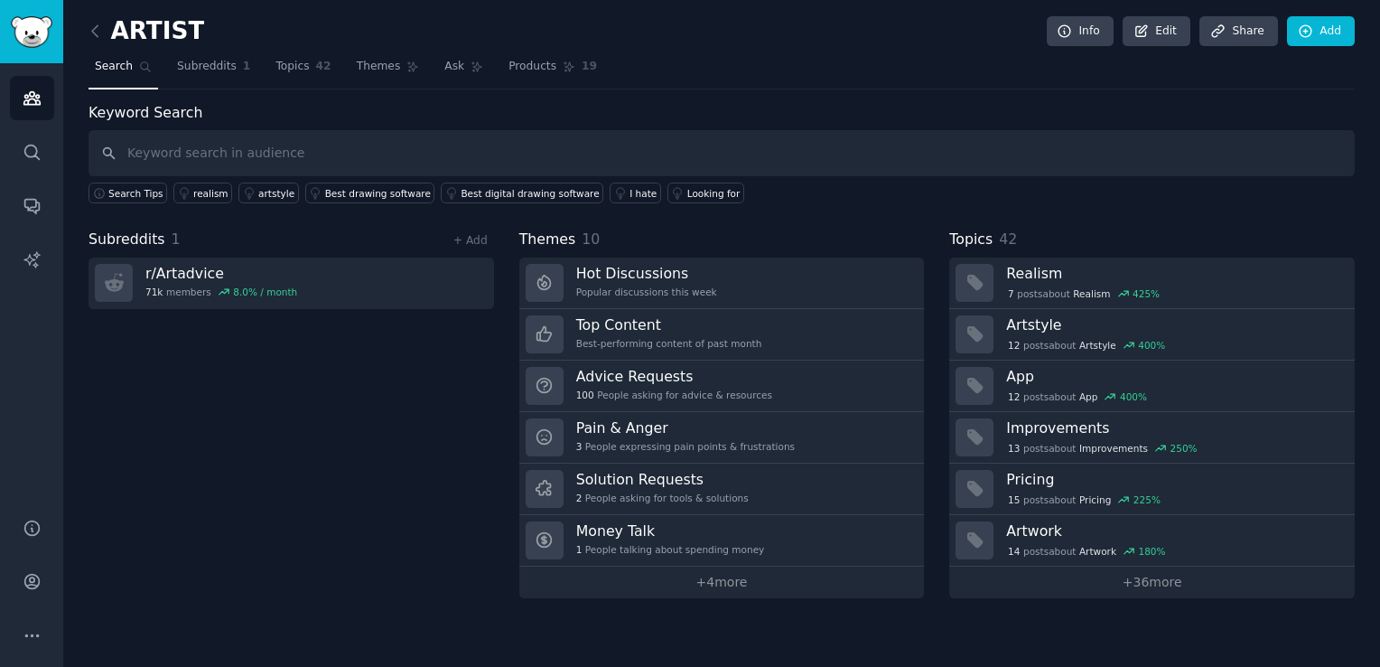
click at [163, 154] on input "text" at bounding box center [722, 153] width 1266 height 46
type input "improving"
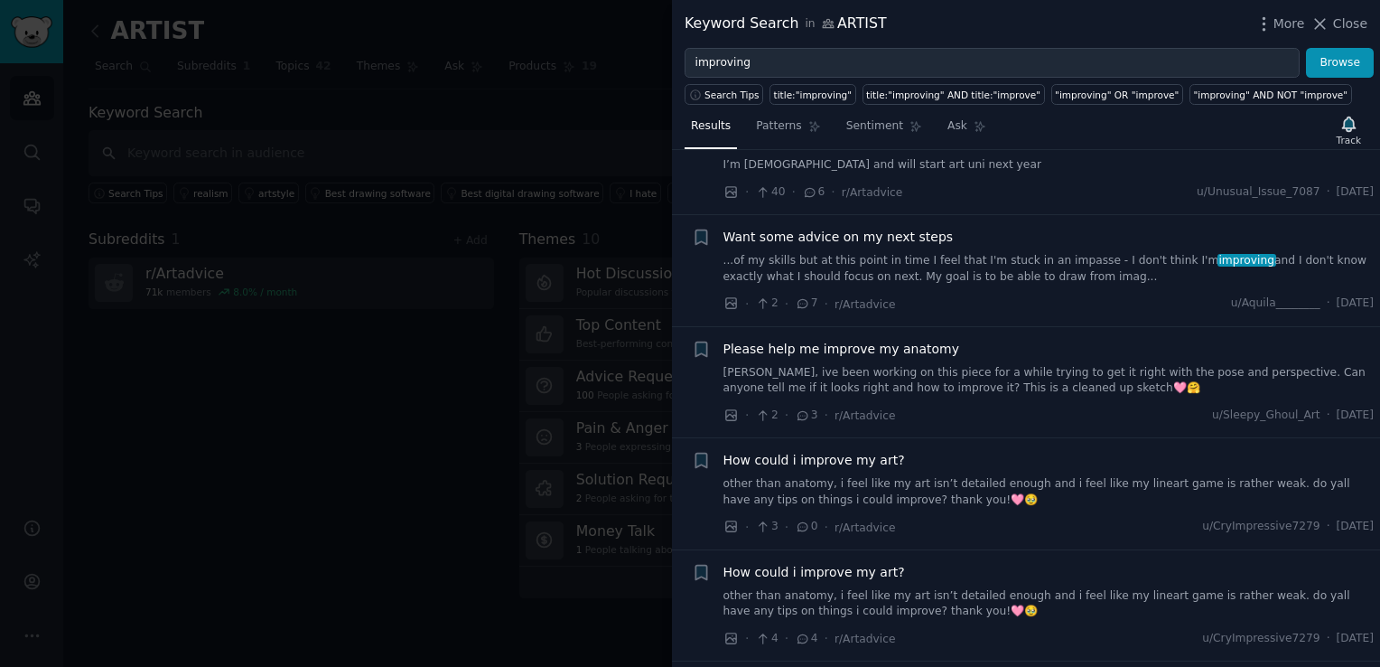
scroll to position [4749, 0]
click at [441, 275] on div at bounding box center [690, 333] width 1380 height 667
